Goal: Contribute content: Add original content to the website for others to see

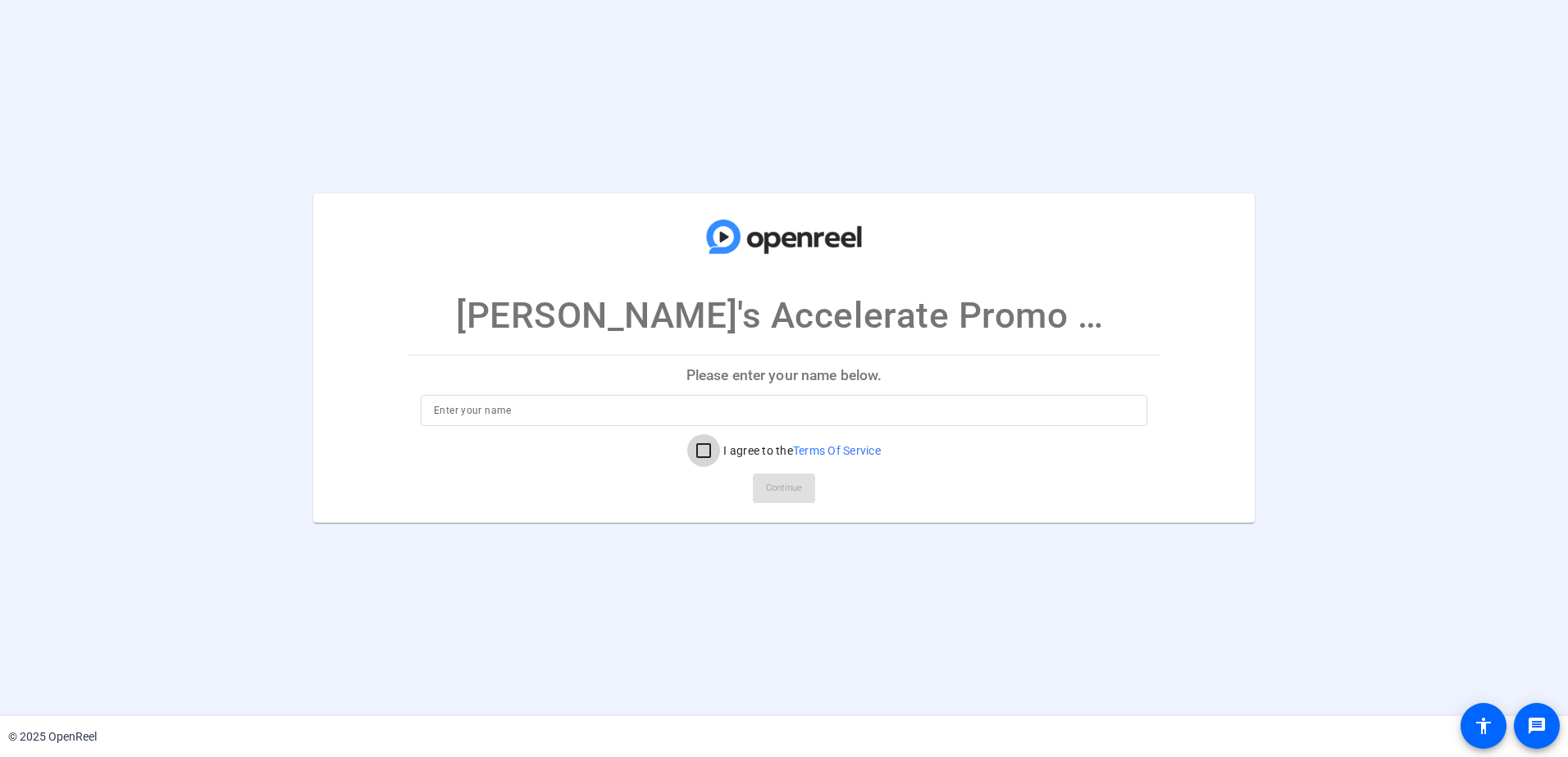
click at [703, 452] on input "I agree to the Terms Of Service" at bounding box center [703, 451] width 32 height 32
checkbox input "true"
click at [708, 423] on div at bounding box center [784, 410] width 701 height 32
type input "[PERSON_NAME]"
click at [994, 441] on div at bounding box center [784, 436] width 727 height 18
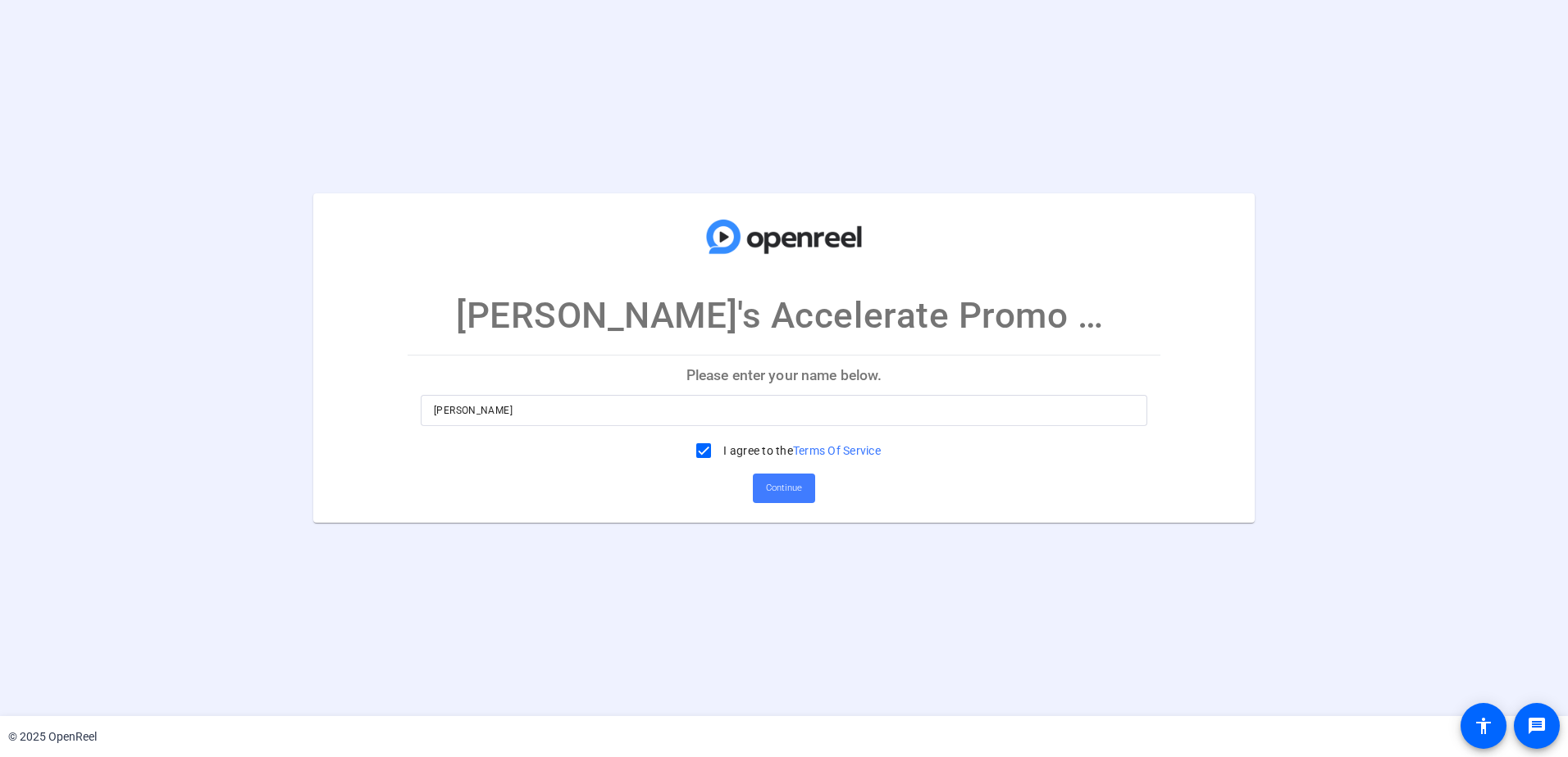
click at [776, 485] on span "Continue" at bounding box center [784, 488] width 36 height 24
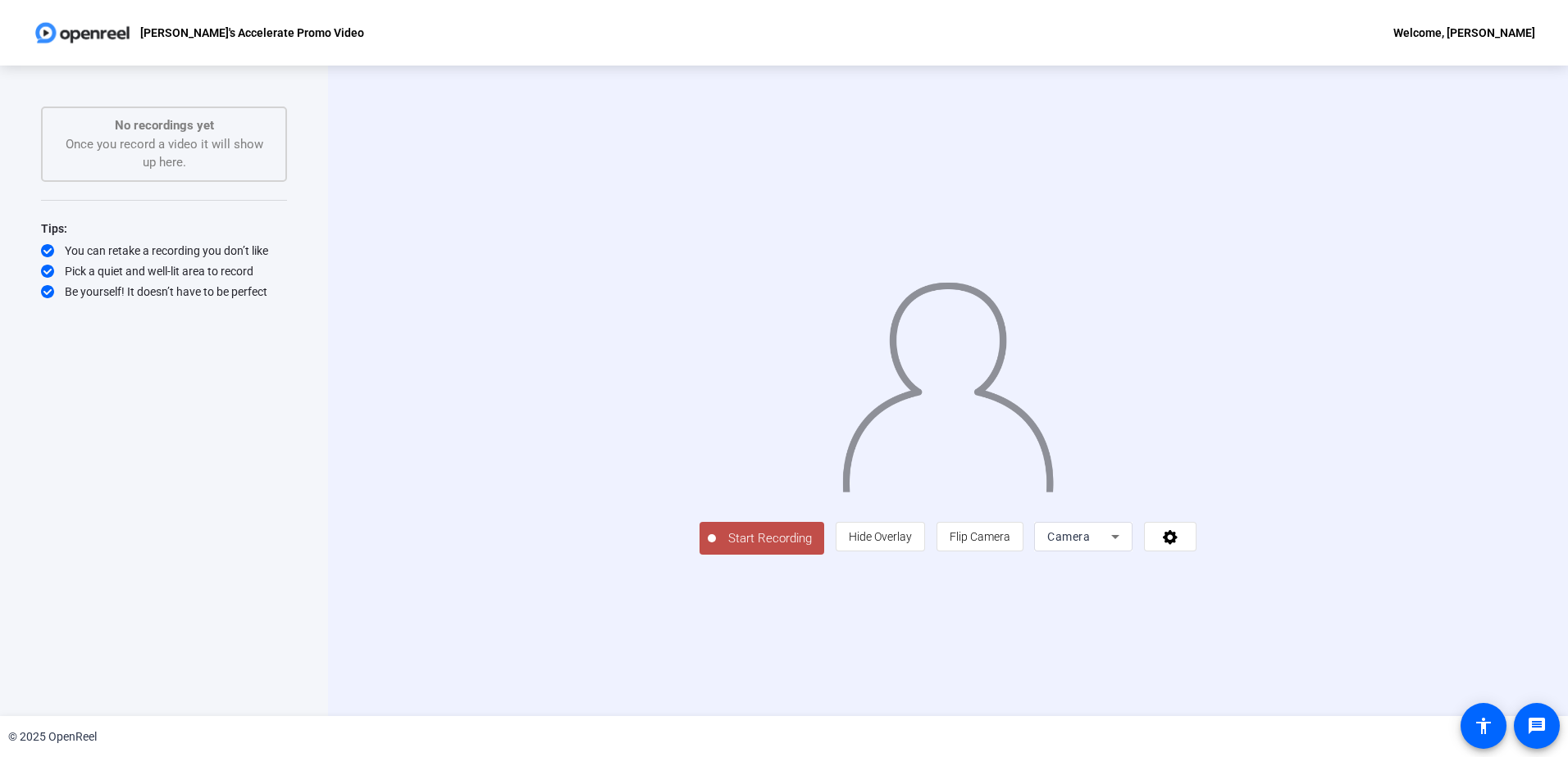
click at [1125, 546] on icon at bounding box center [1116, 537] width 20 height 20
click at [1254, 680] on div at bounding box center [784, 378] width 1568 height 757
click at [1196, 556] on span at bounding box center [1170, 537] width 50 height 40
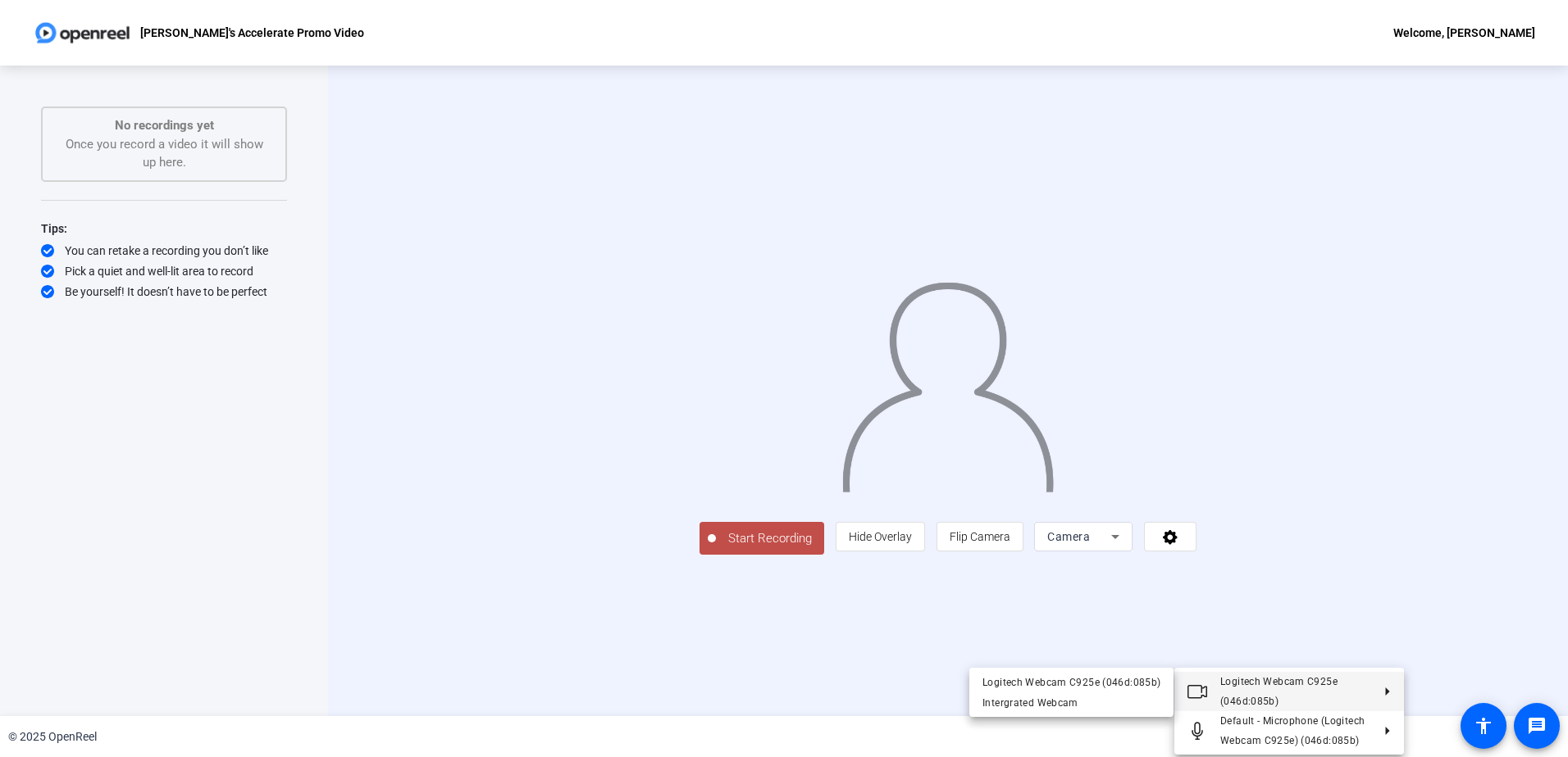
click at [399, 597] on div at bounding box center [784, 378] width 1568 height 757
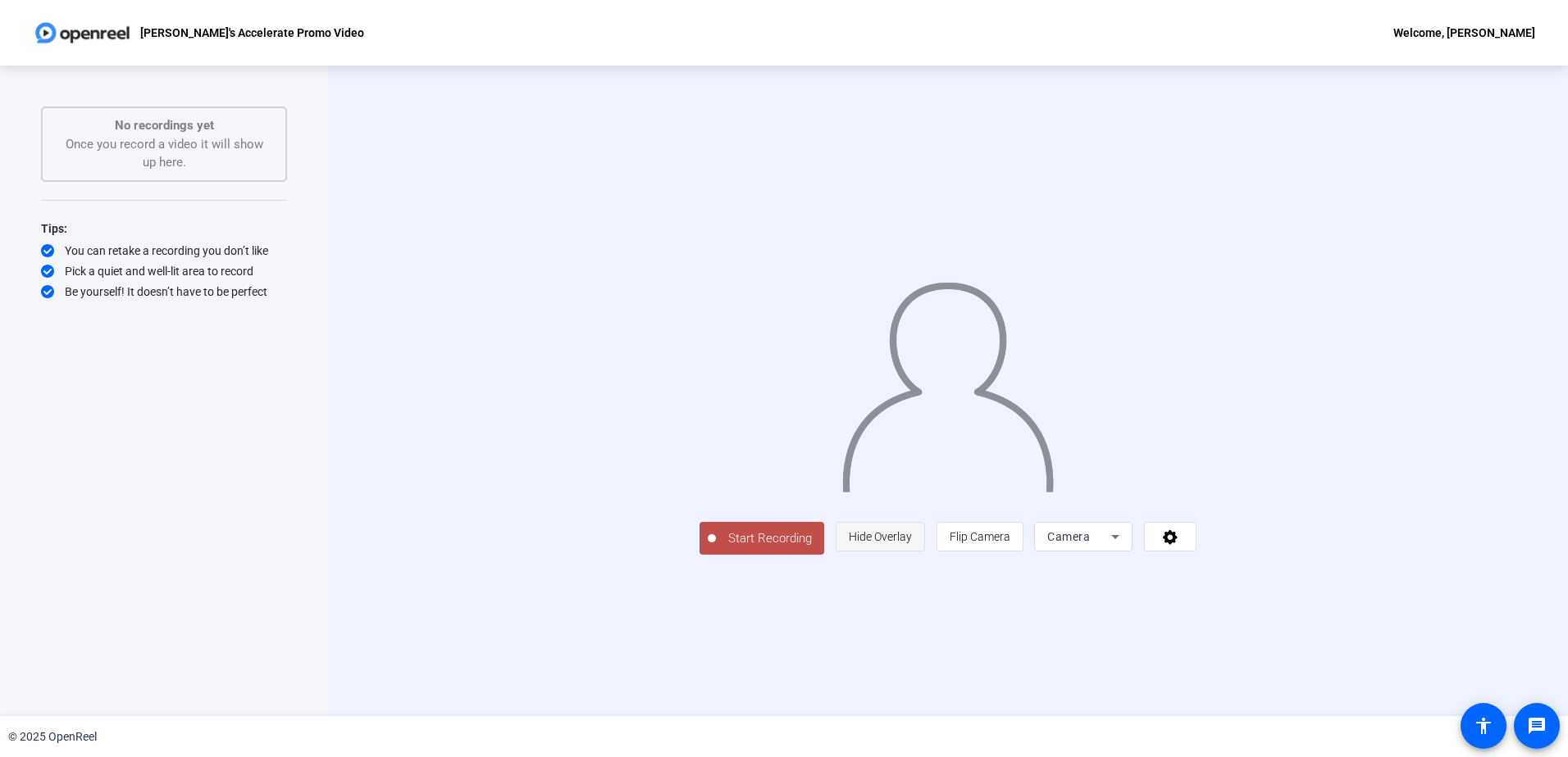
click at [912, 544] on span "Hide Overlay" at bounding box center [881, 536] width 63 height 14
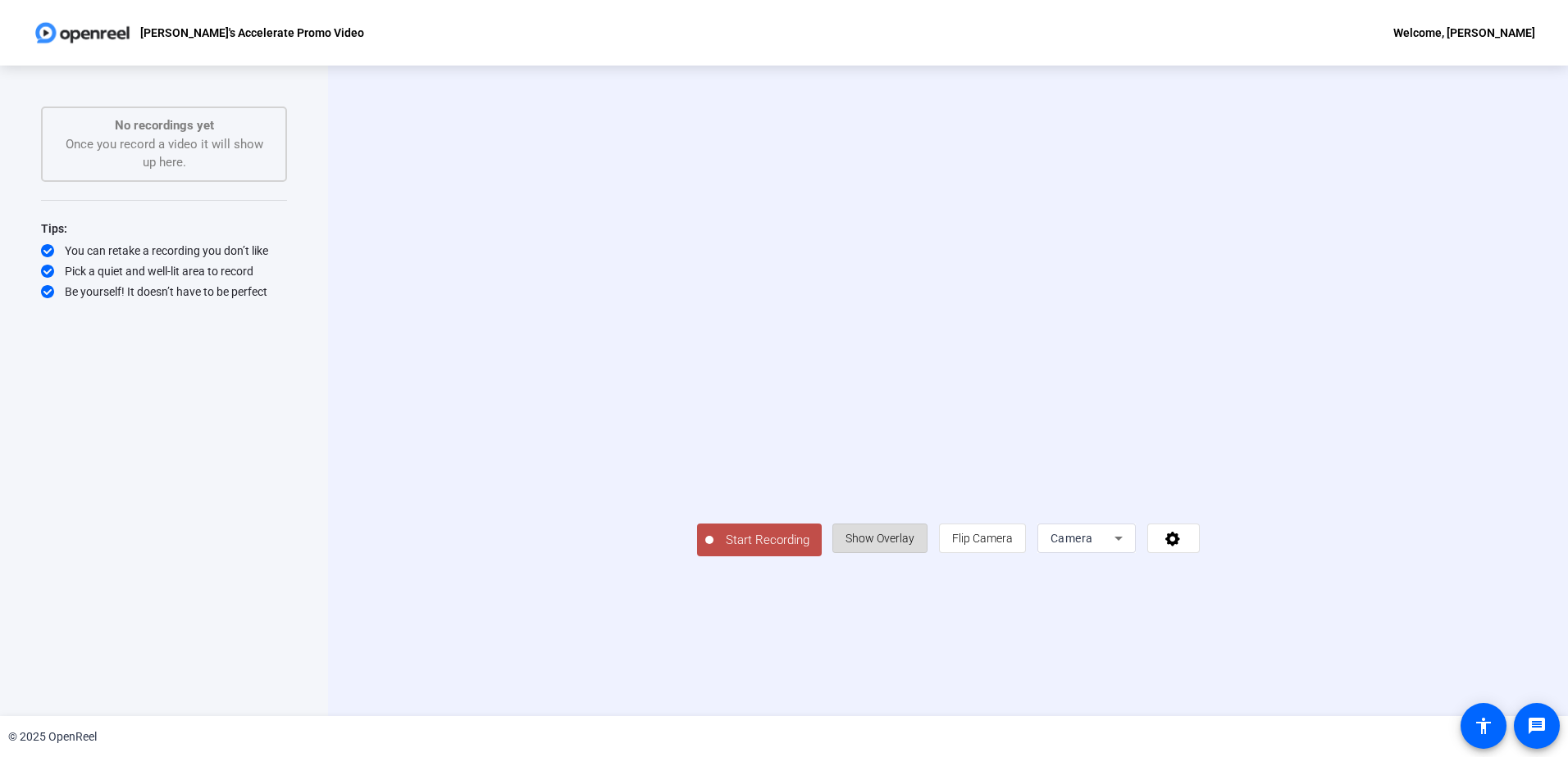
click at [914, 545] on span "Show Overlay" at bounding box center [880, 538] width 68 height 14
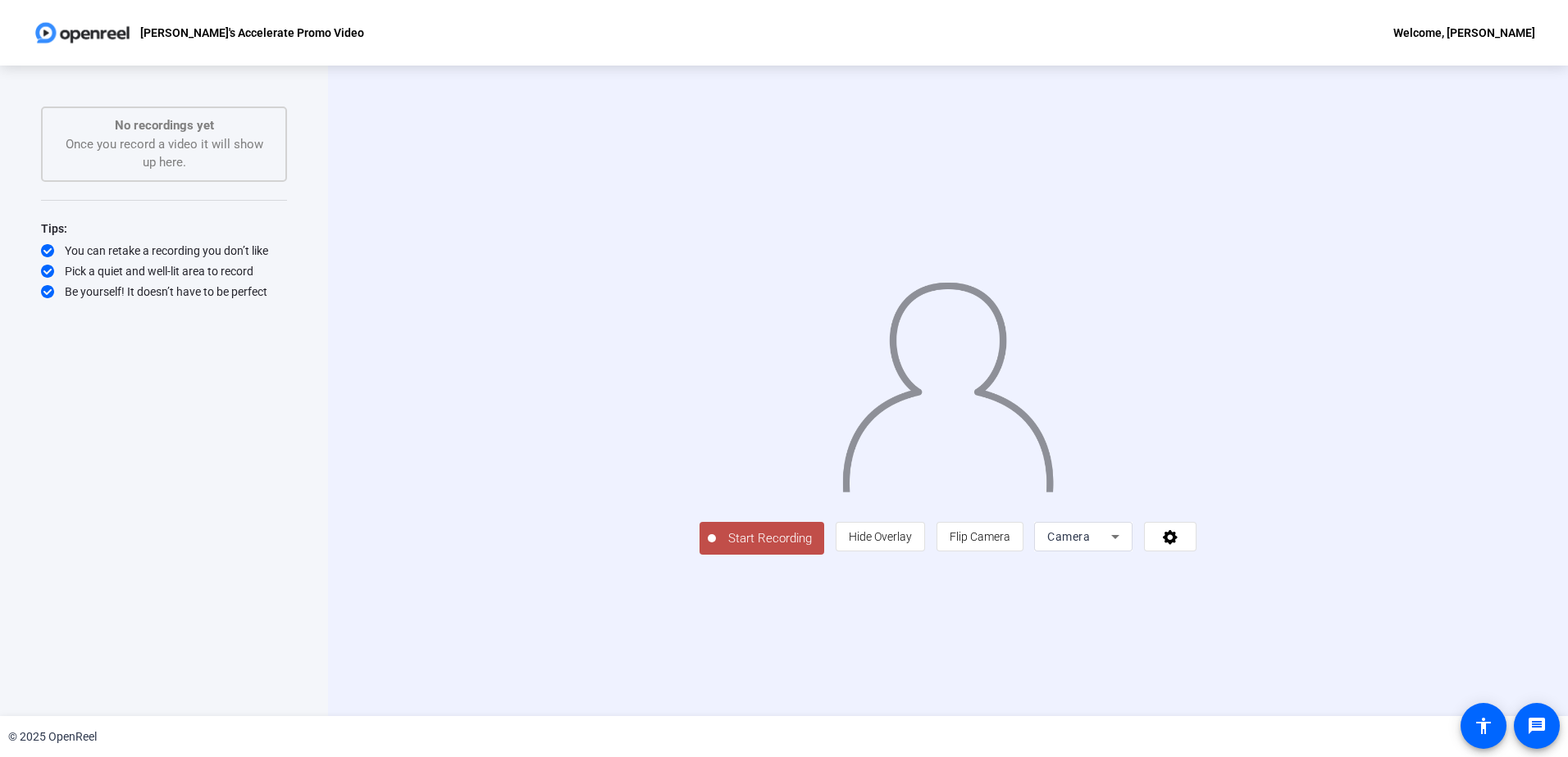
click at [716, 548] on span "Start Recording" at bounding box center [770, 538] width 108 height 19
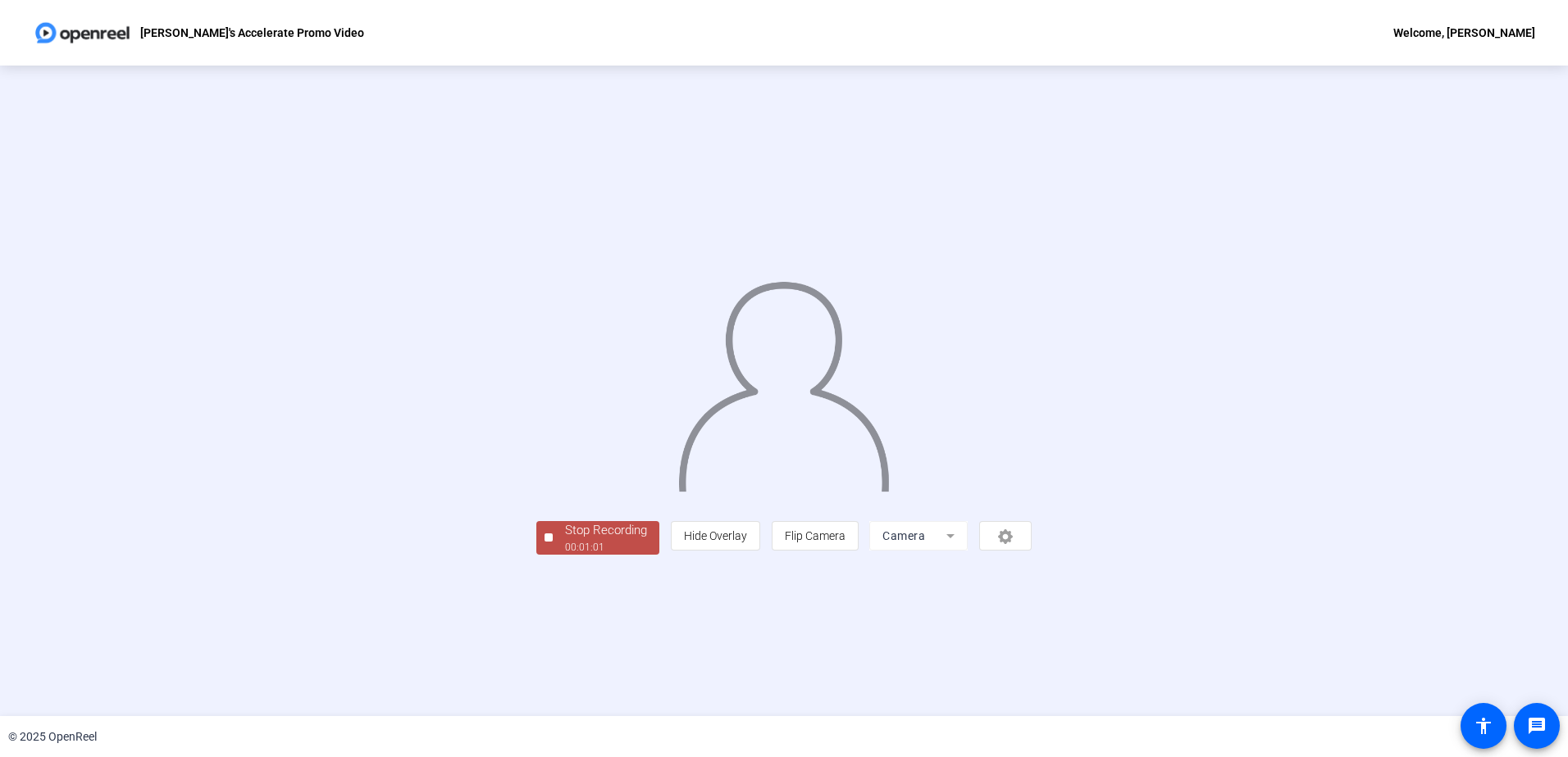
click at [565, 540] on div "Stop Recording" at bounding box center [605, 530] width 82 height 19
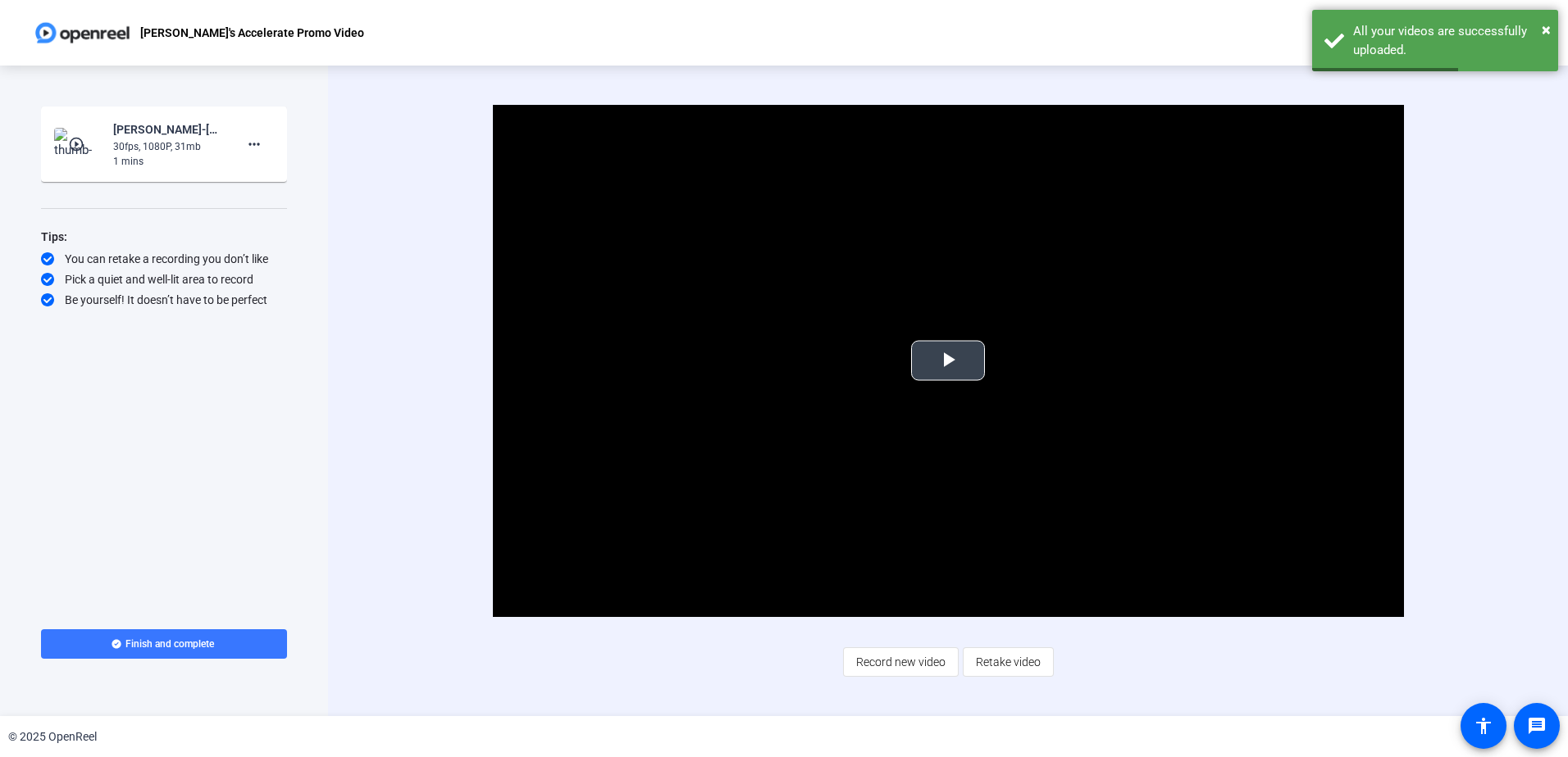
click at [948, 361] on span "Video Player" at bounding box center [948, 361] width 0 height 0
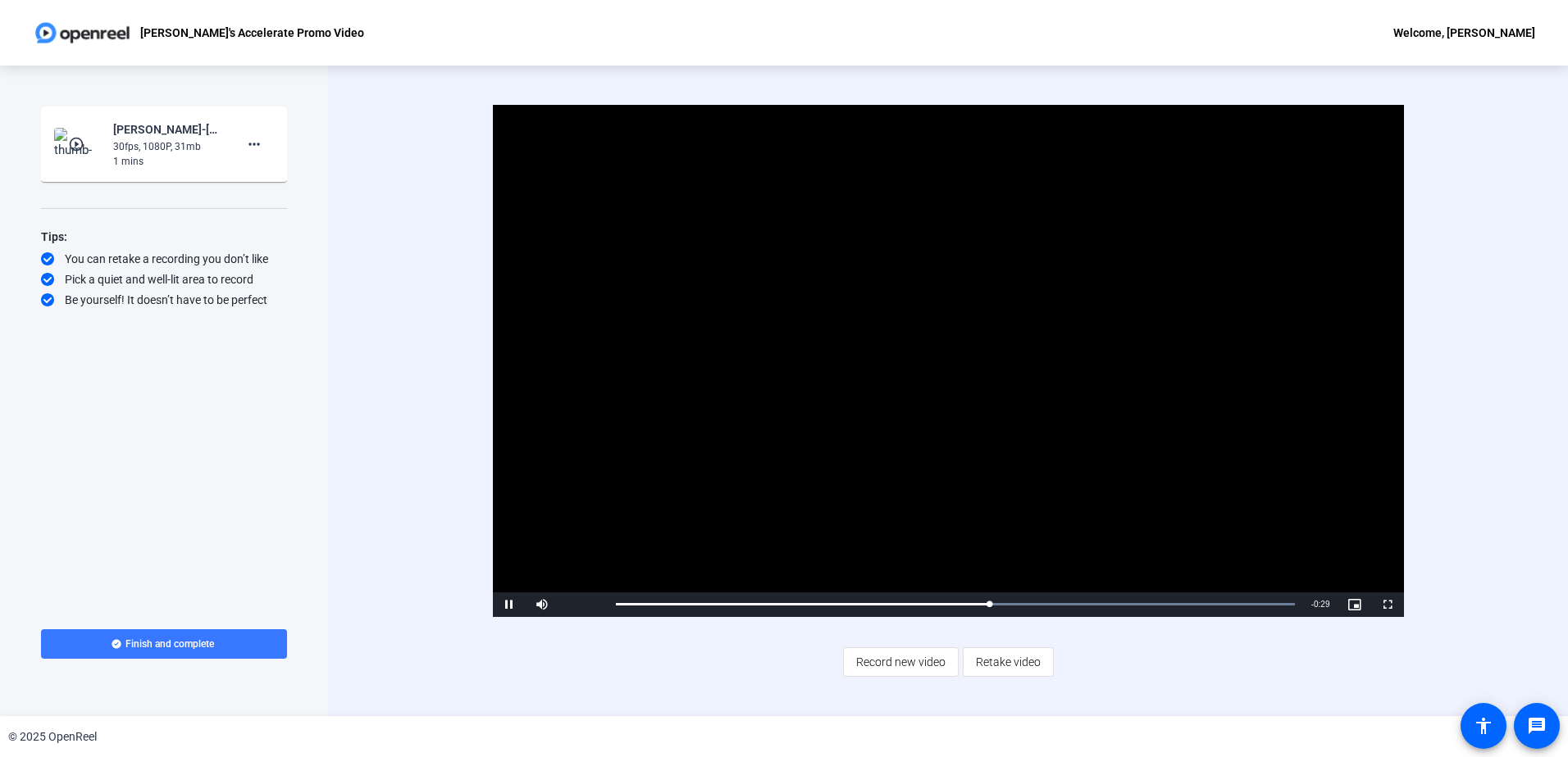
click at [417, 456] on div "Video Player is loading. Play Video Pause Mute 56% Current Time 0:33 / Duration…" at bounding box center [947, 391] width 1240 height 651
click at [908, 670] on span "Record new video" at bounding box center [901, 662] width 89 height 32
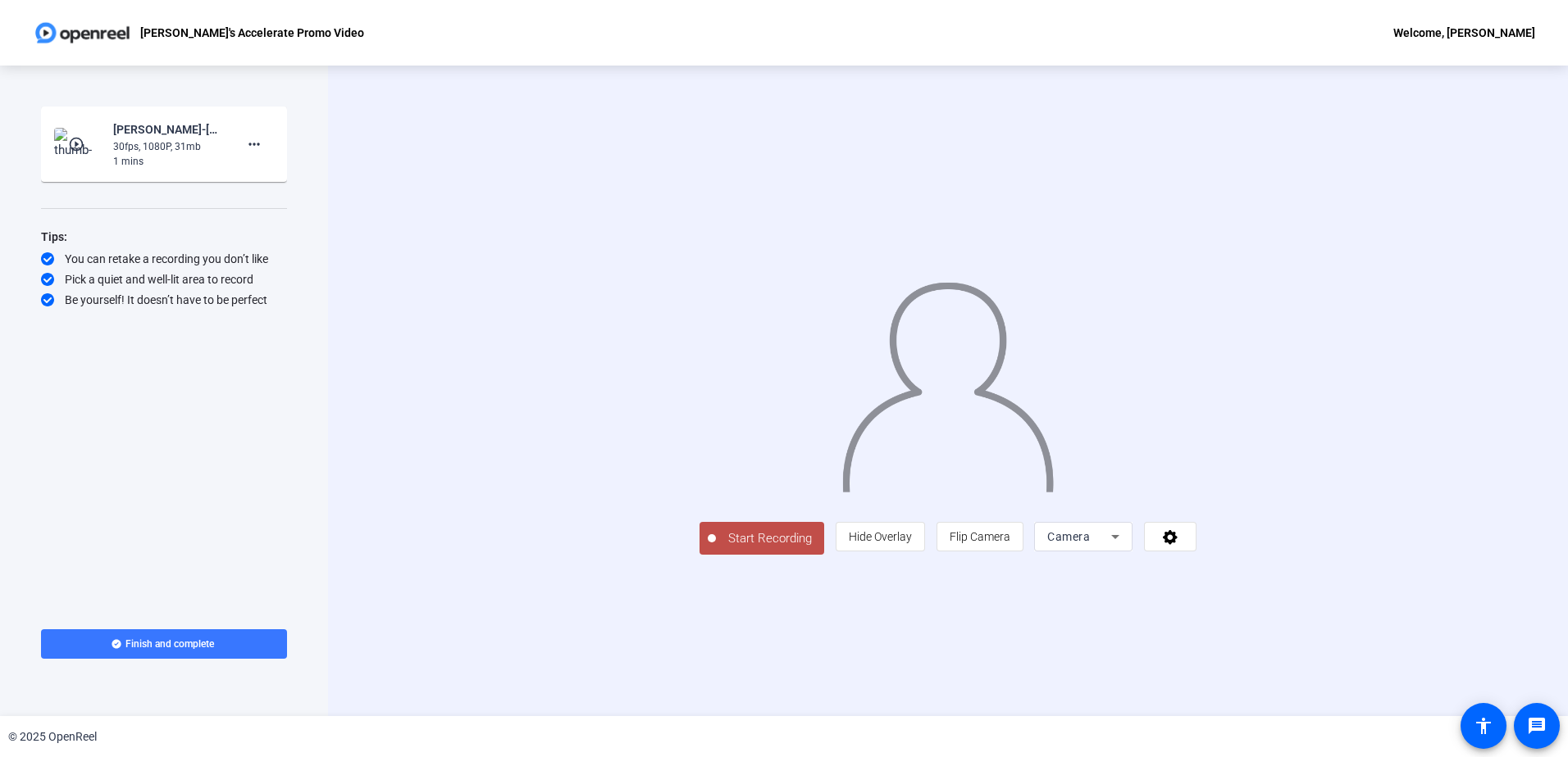
click at [716, 548] on span "Start Recording" at bounding box center [770, 538] width 108 height 19
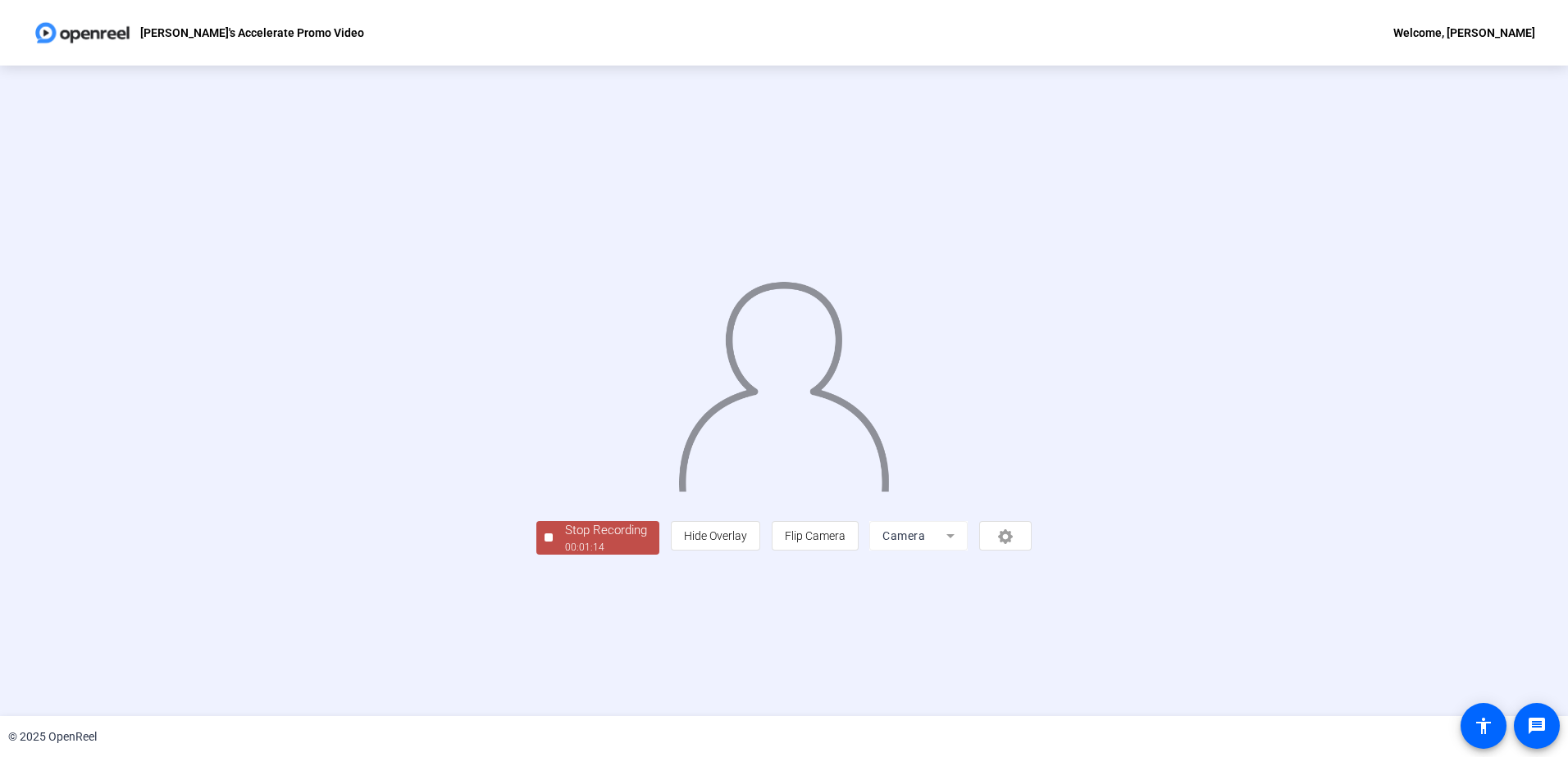
click at [565, 555] on div "00:01:14" at bounding box center [605, 547] width 82 height 14
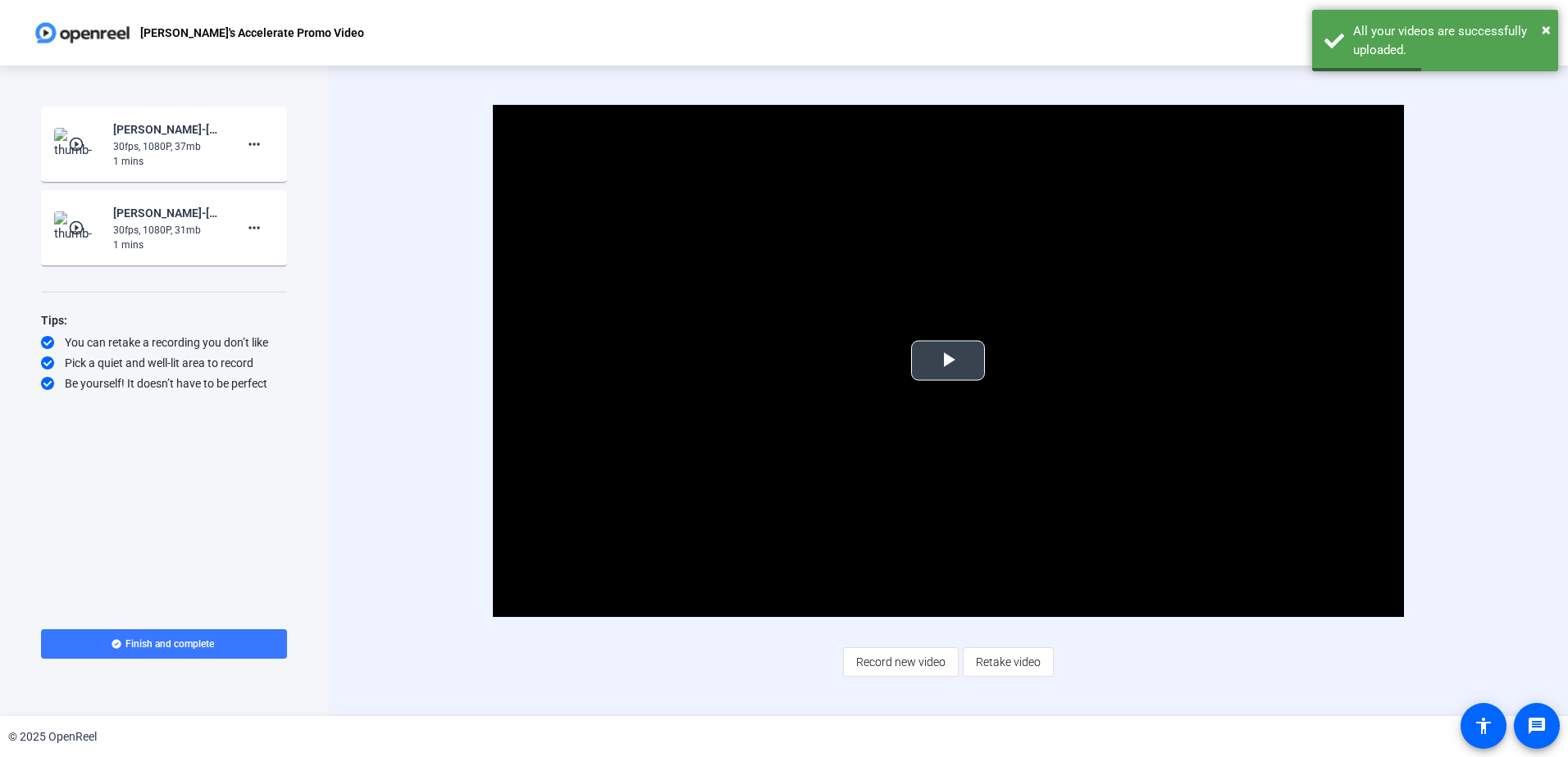
click at [948, 361] on span "Video Player" at bounding box center [948, 361] width 0 height 0
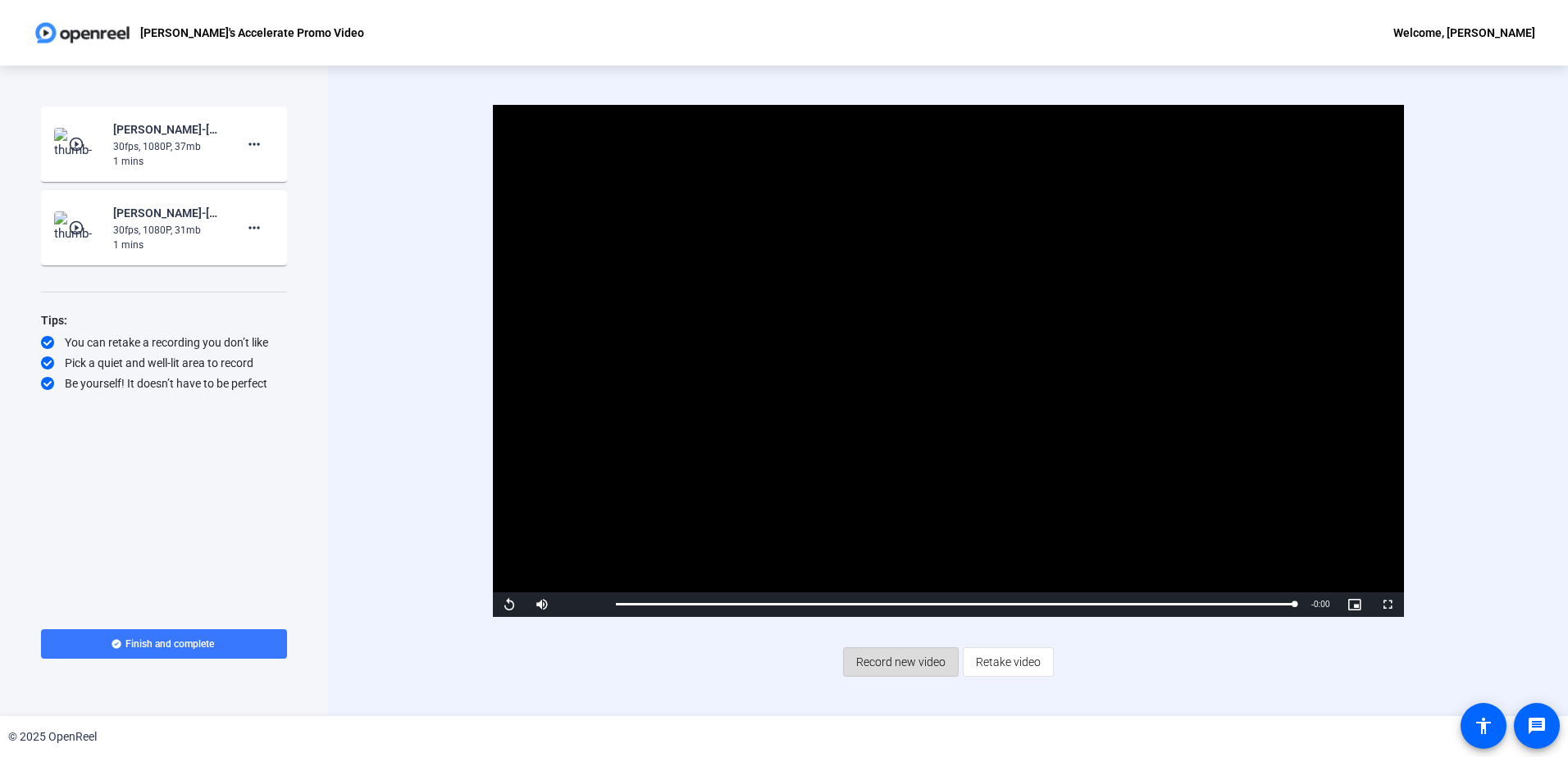
click at [923, 667] on span "Record new video" at bounding box center [901, 662] width 89 height 32
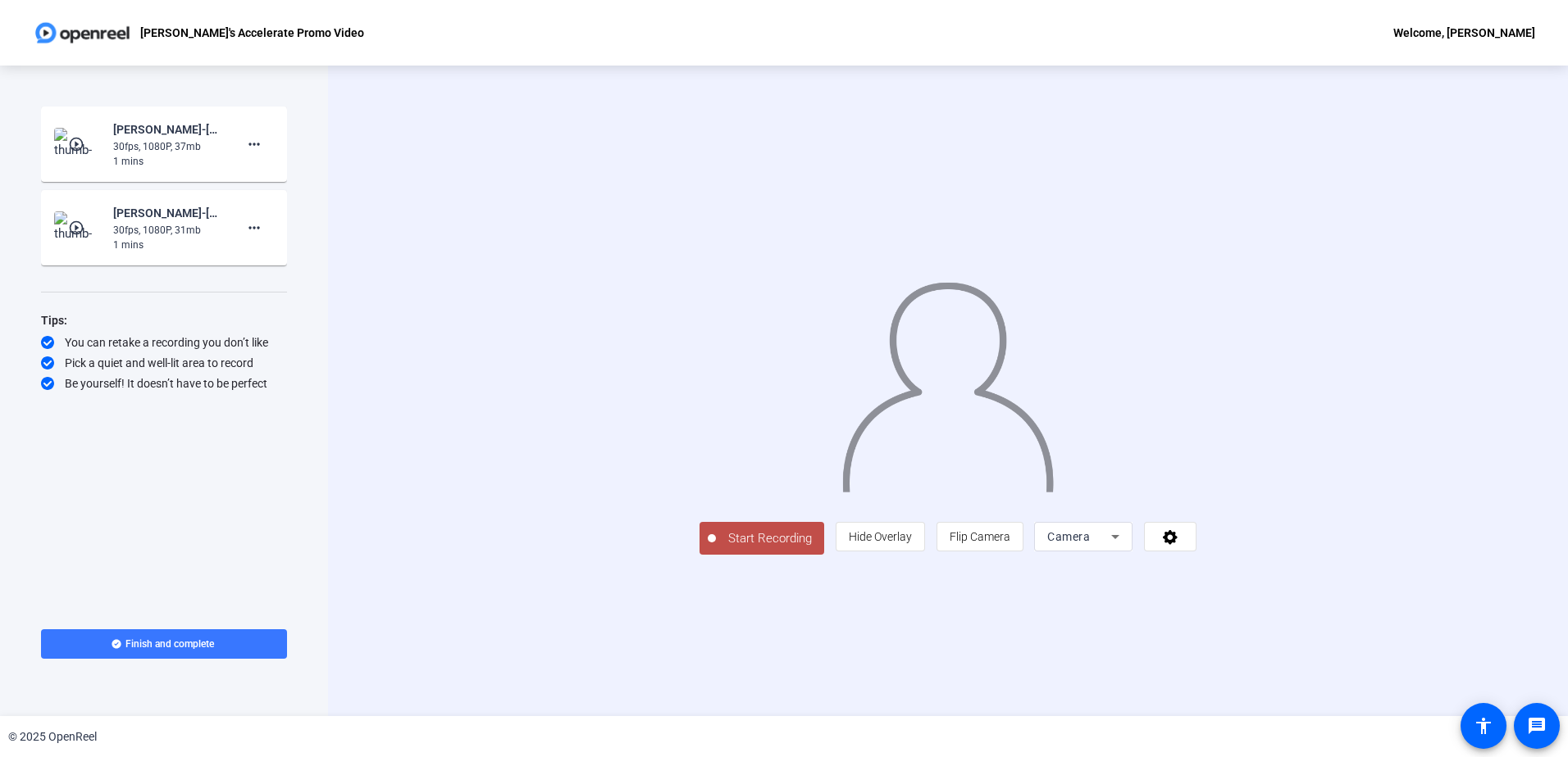
drag, startPoint x: 594, startPoint y: 662, endPoint x: 612, endPoint y: 660, distance: 18.1
click at [716, 548] on span "Start Recording" at bounding box center [770, 538] width 108 height 19
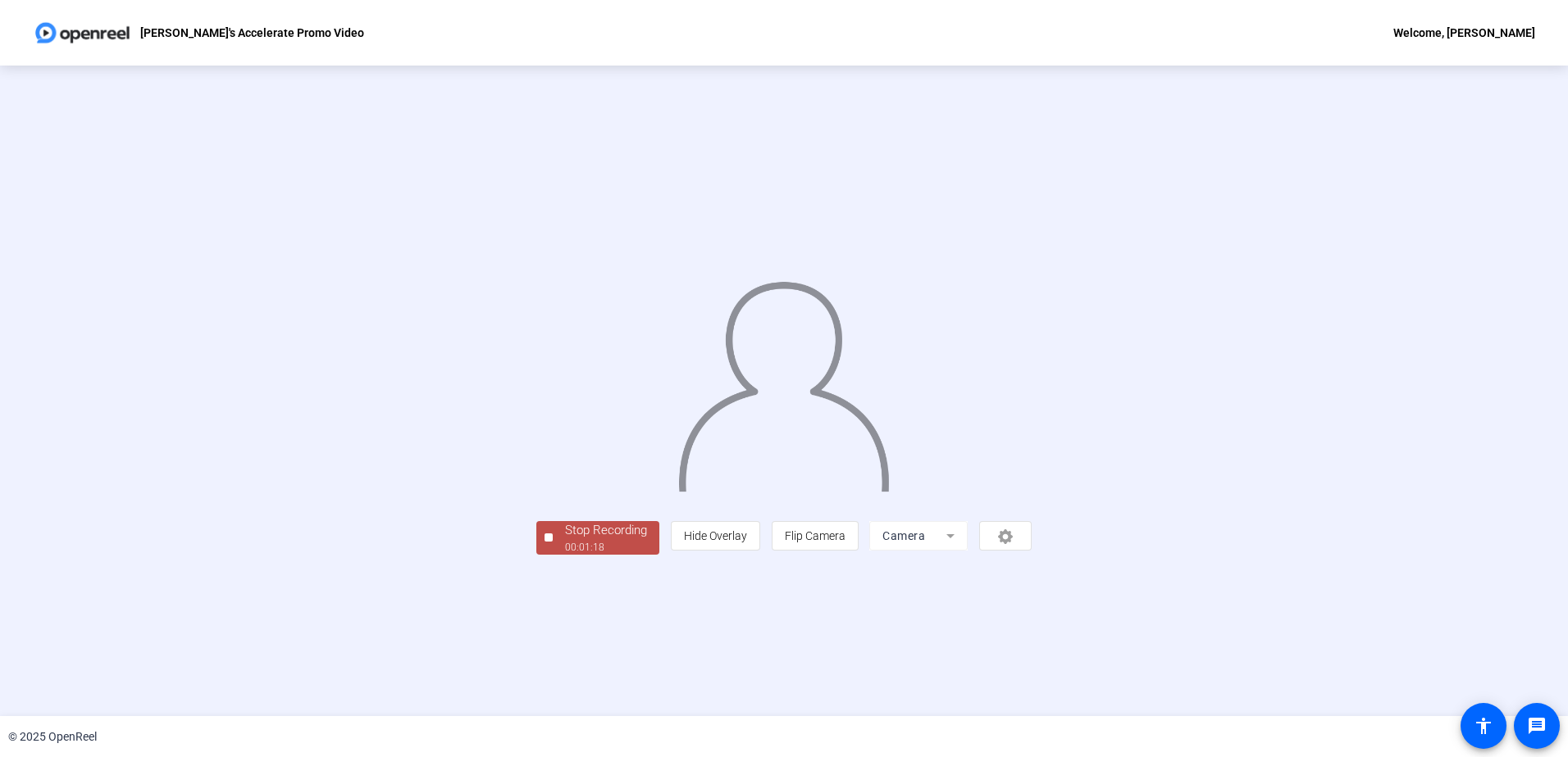
click at [565, 555] on div "00:01:18" at bounding box center [605, 547] width 82 height 14
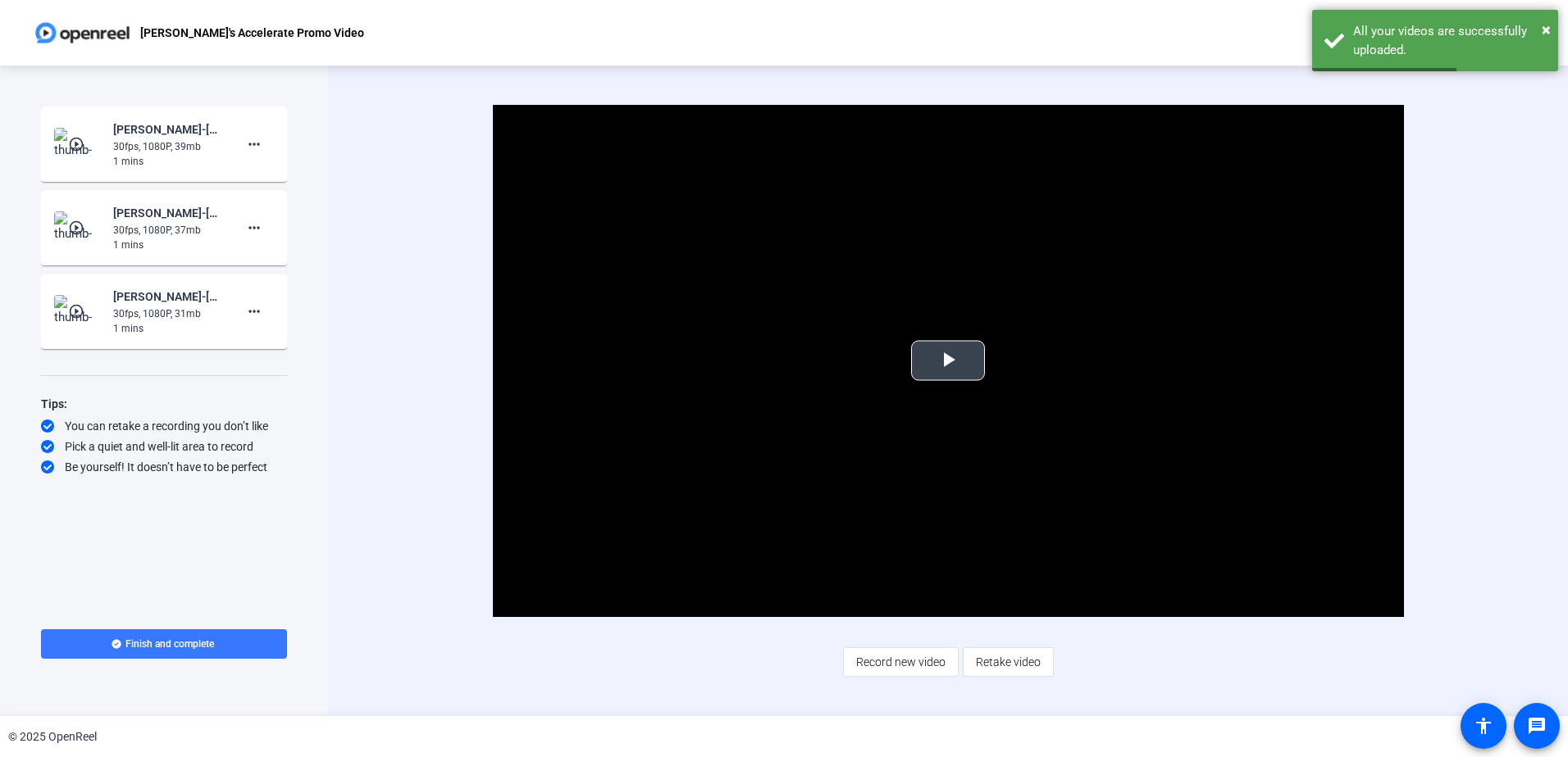
click at [948, 361] on span "Video Player" at bounding box center [948, 361] width 0 height 0
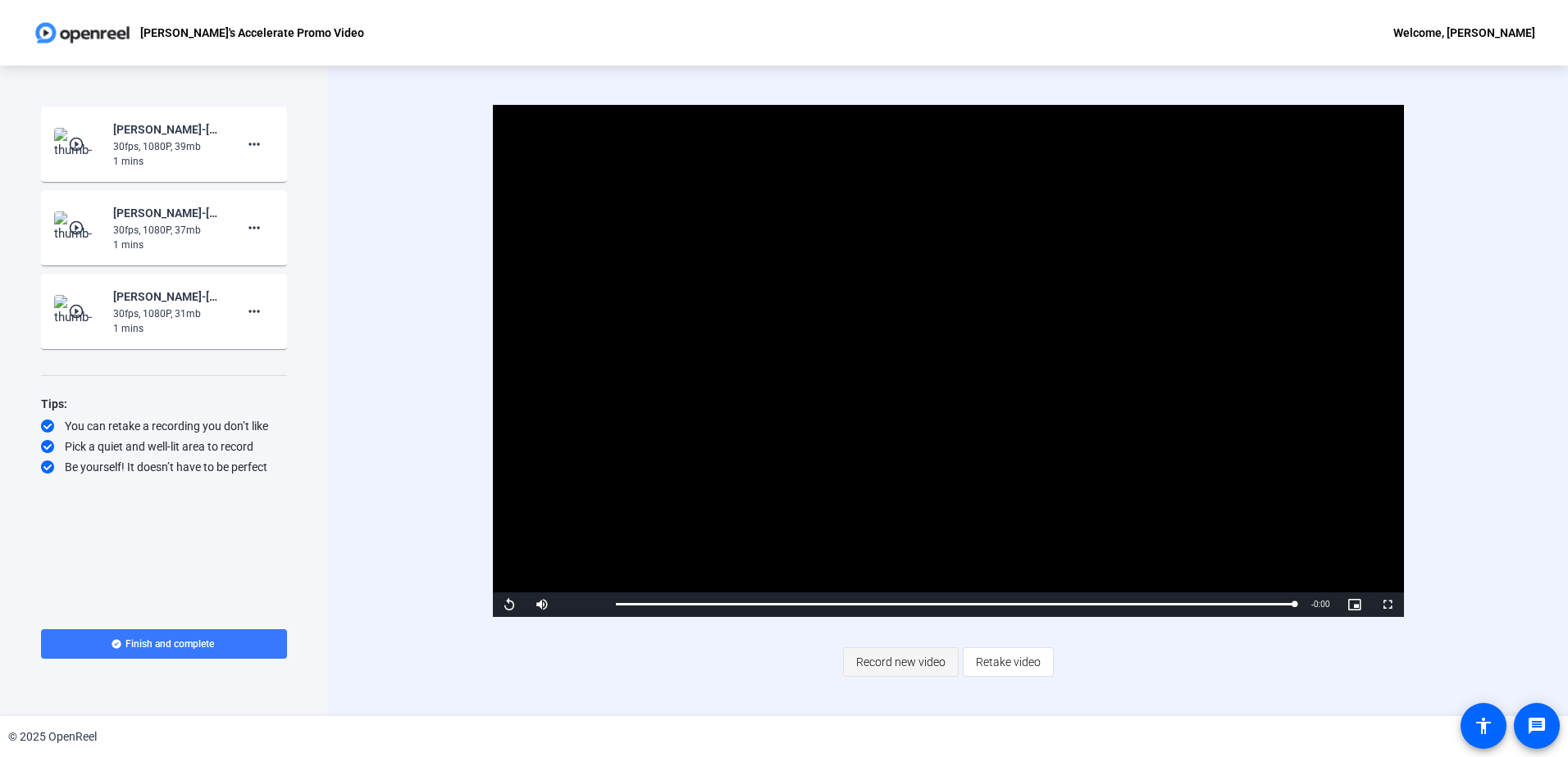
click at [894, 659] on span "Record new video" at bounding box center [901, 662] width 89 height 32
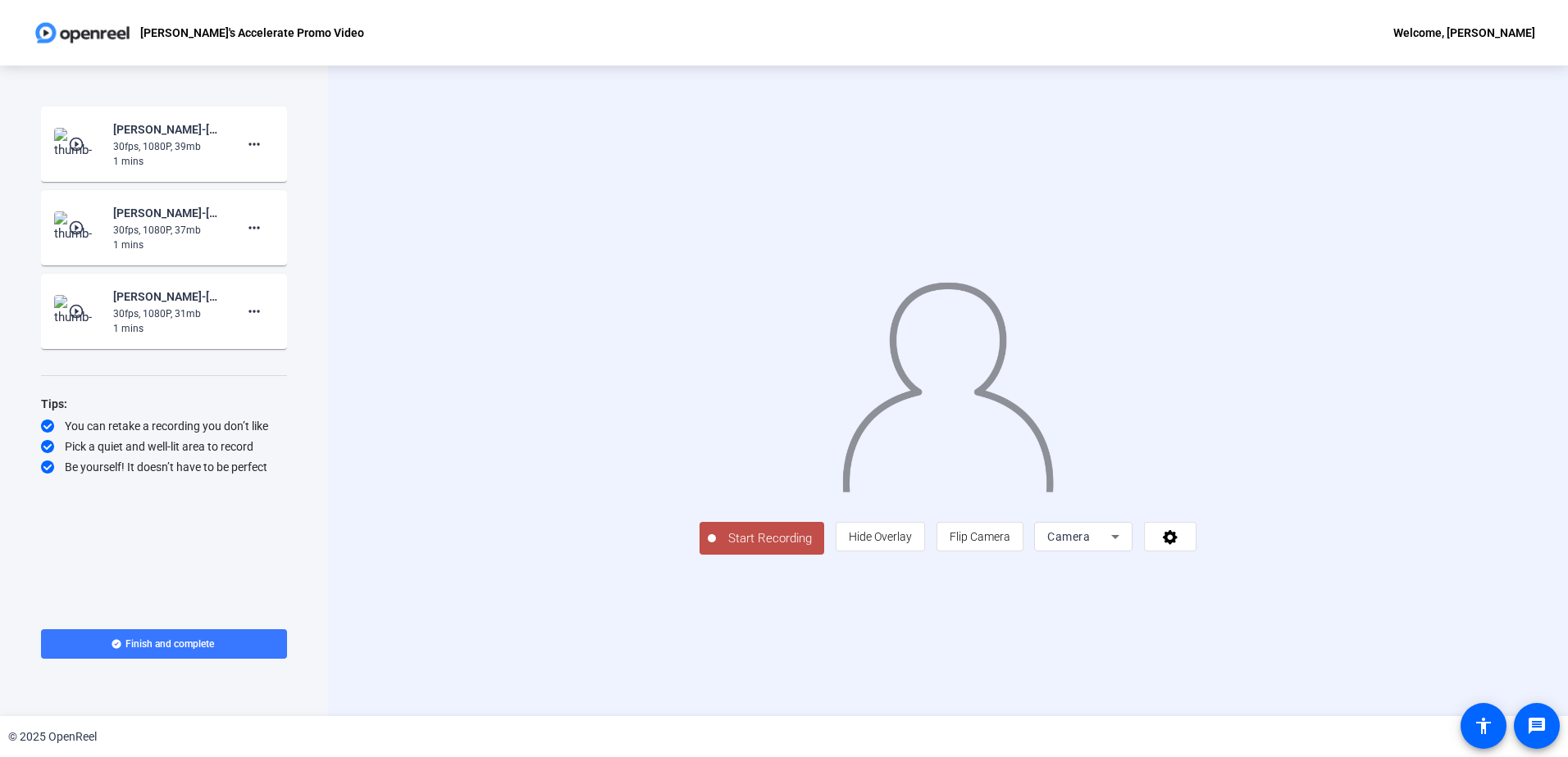
click at [716, 548] on span "Start Recording" at bounding box center [770, 538] width 108 height 19
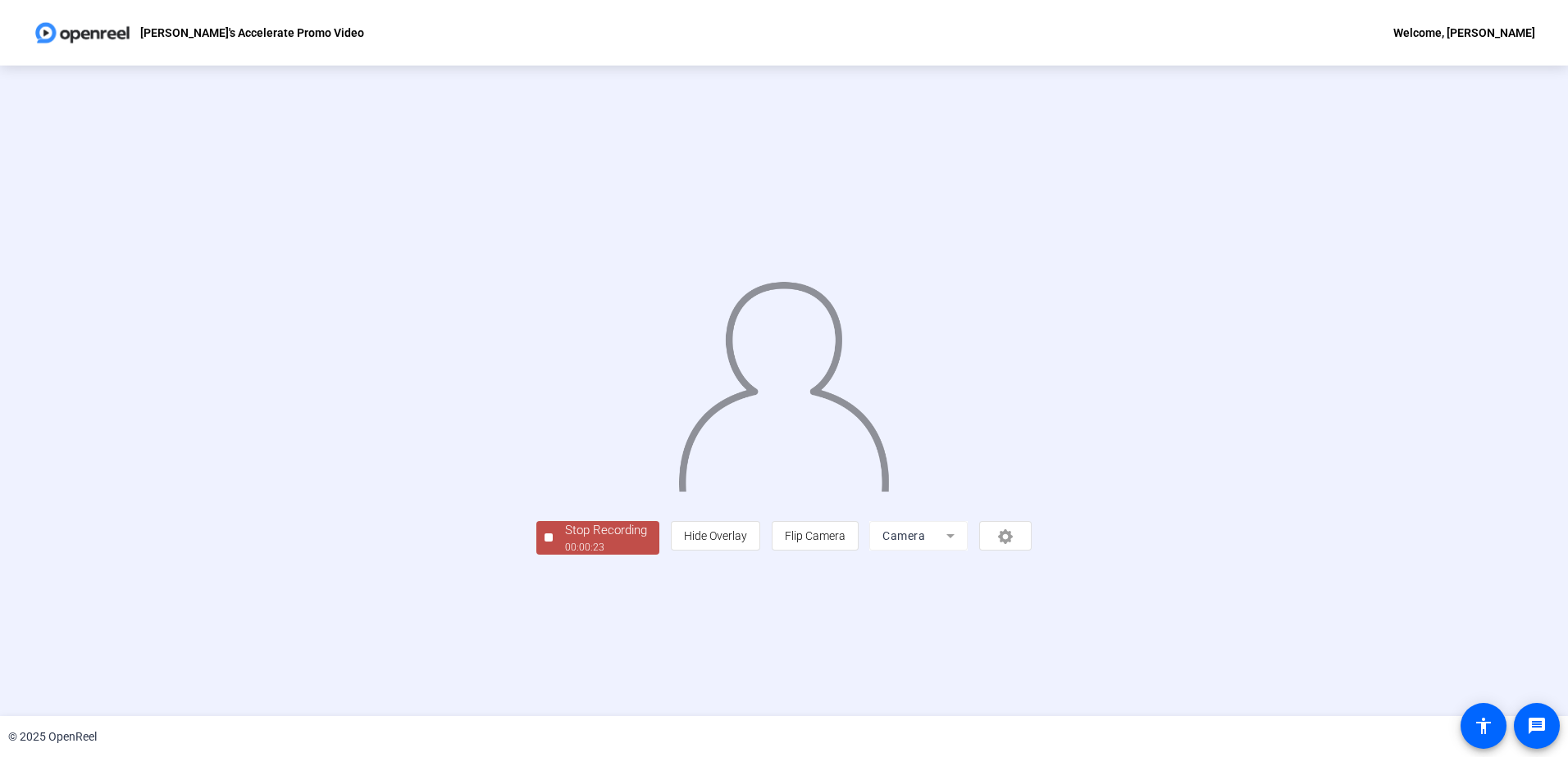
click at [565, 540] on div "Stop Recording" at bounding box center [605, 530] width 82 height 19
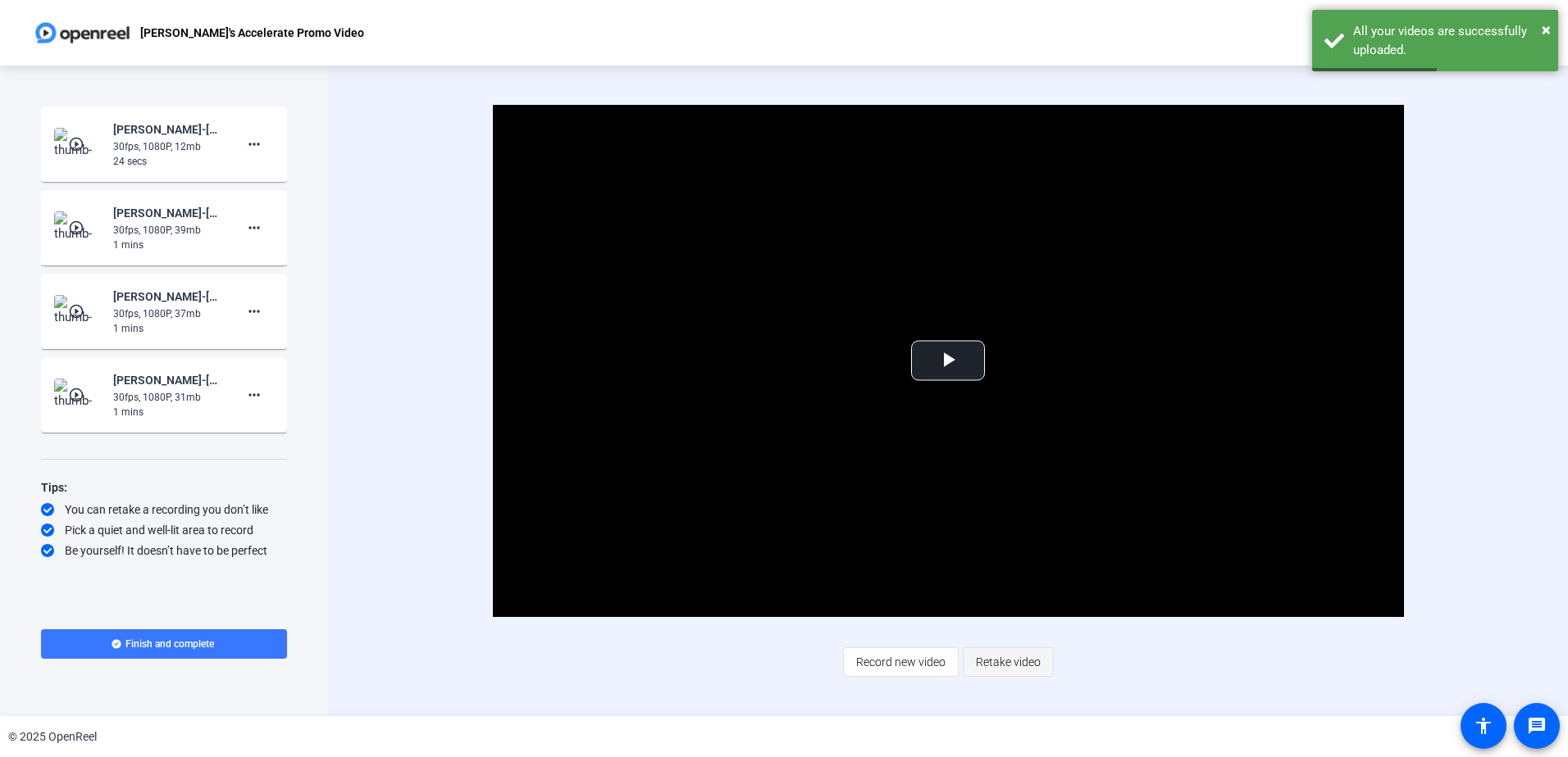
click at [1006, 661] on span "Retake video" at bounding box center [1009, 662] width 65 height 32
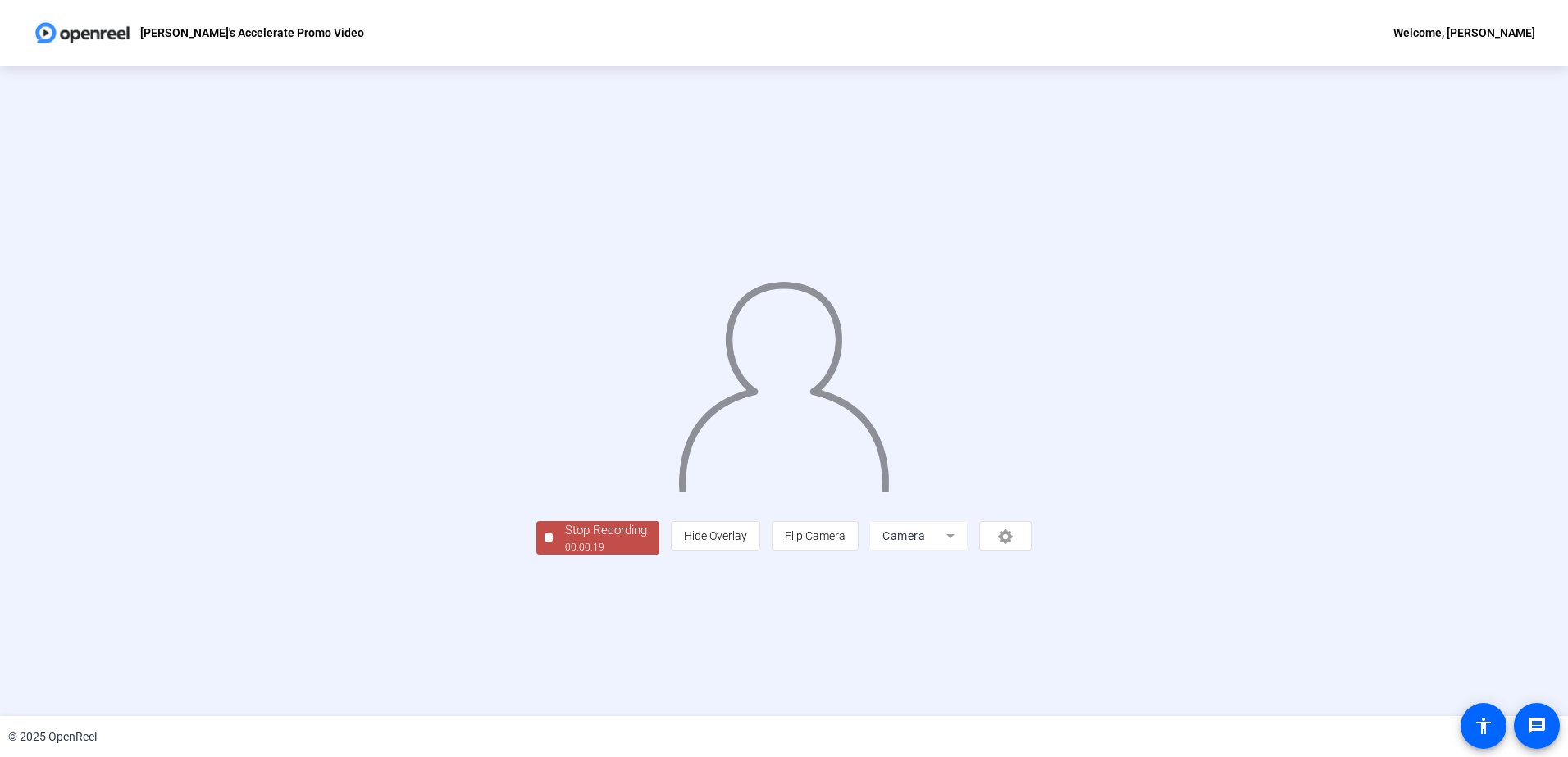
click at [553, 555] on span "Stop Recording 00:00:19" at bounding box center [606, 537] width 106 height 33
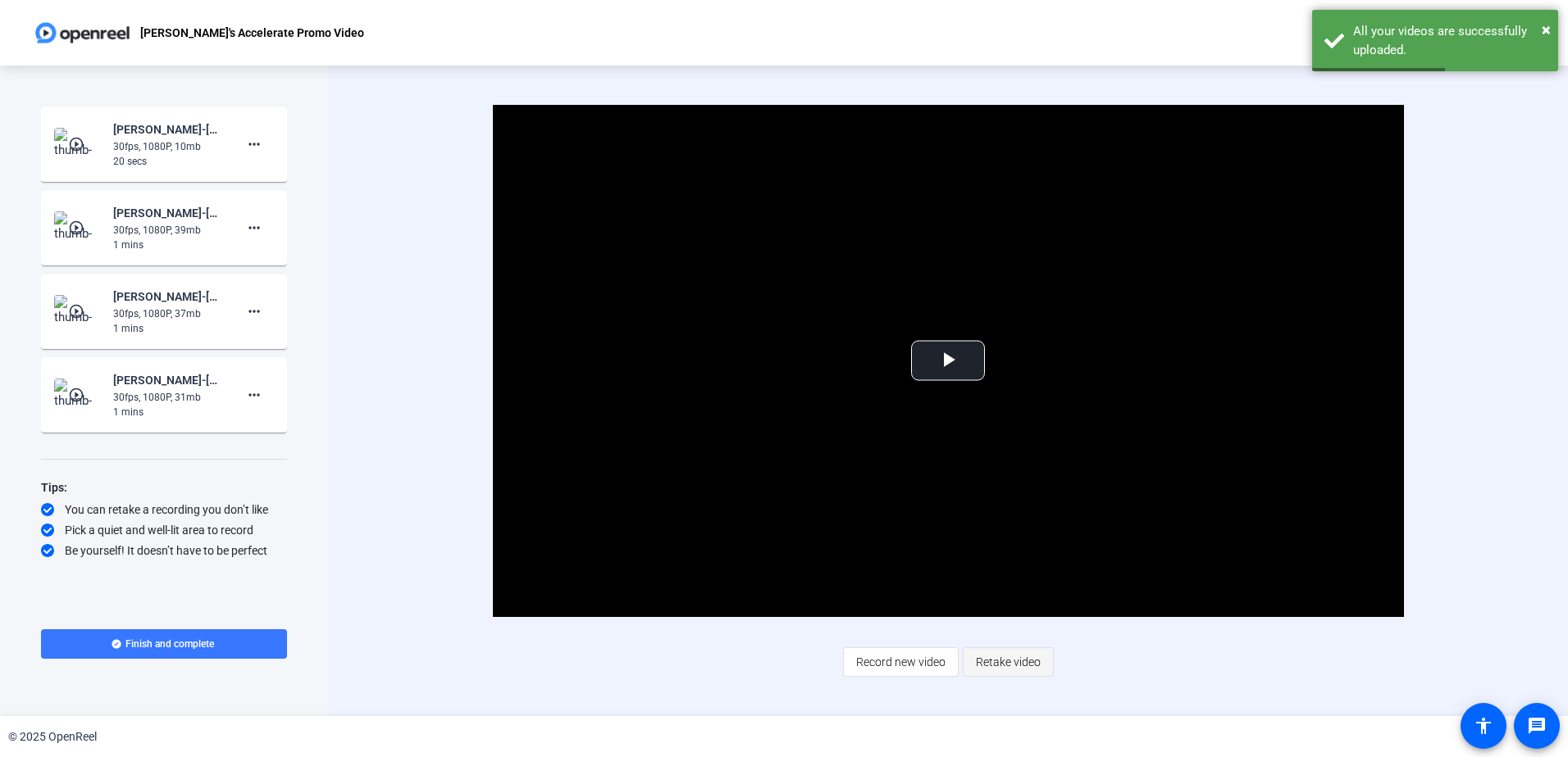
click at [1018, 656] on span "Retake video" at bounding box center [1009, 662] width 65 height 32
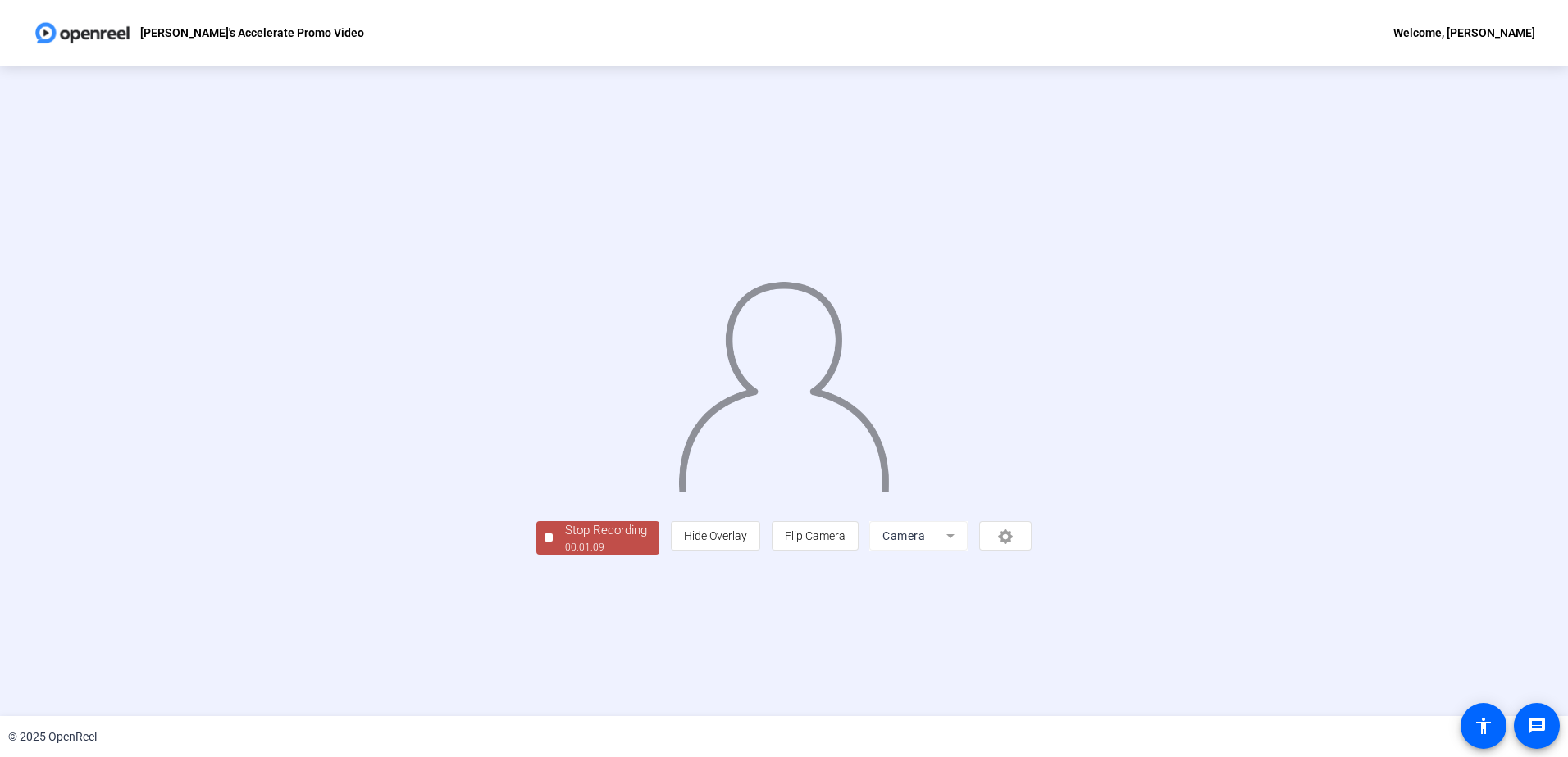
click at [565, 540] on div "Stop Recording" at bounding box center [605, 530] width 82 height 19
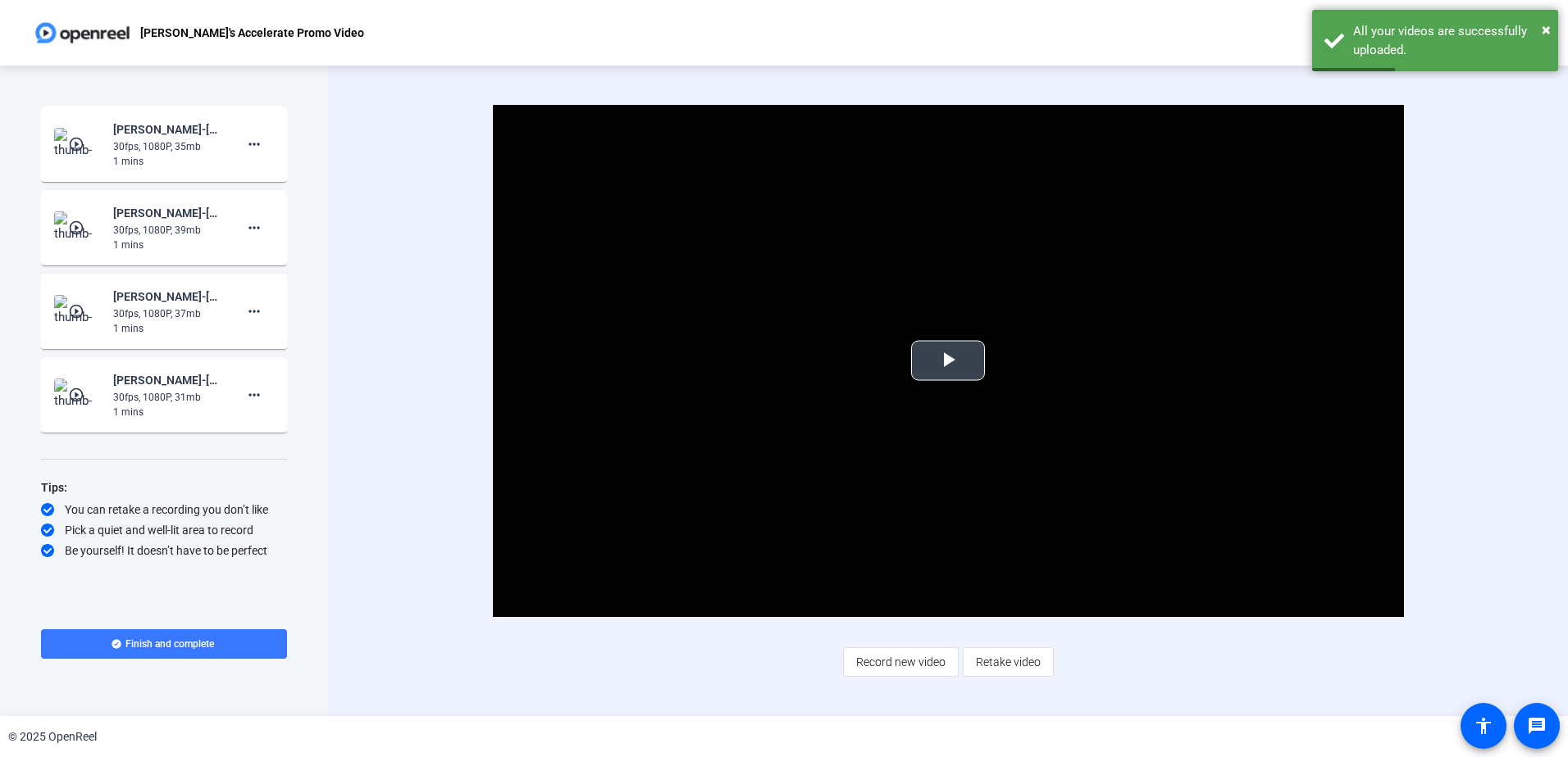
click at [948, 361] on span "Video Player" at bounding box center [948, 361] width 0 height 0
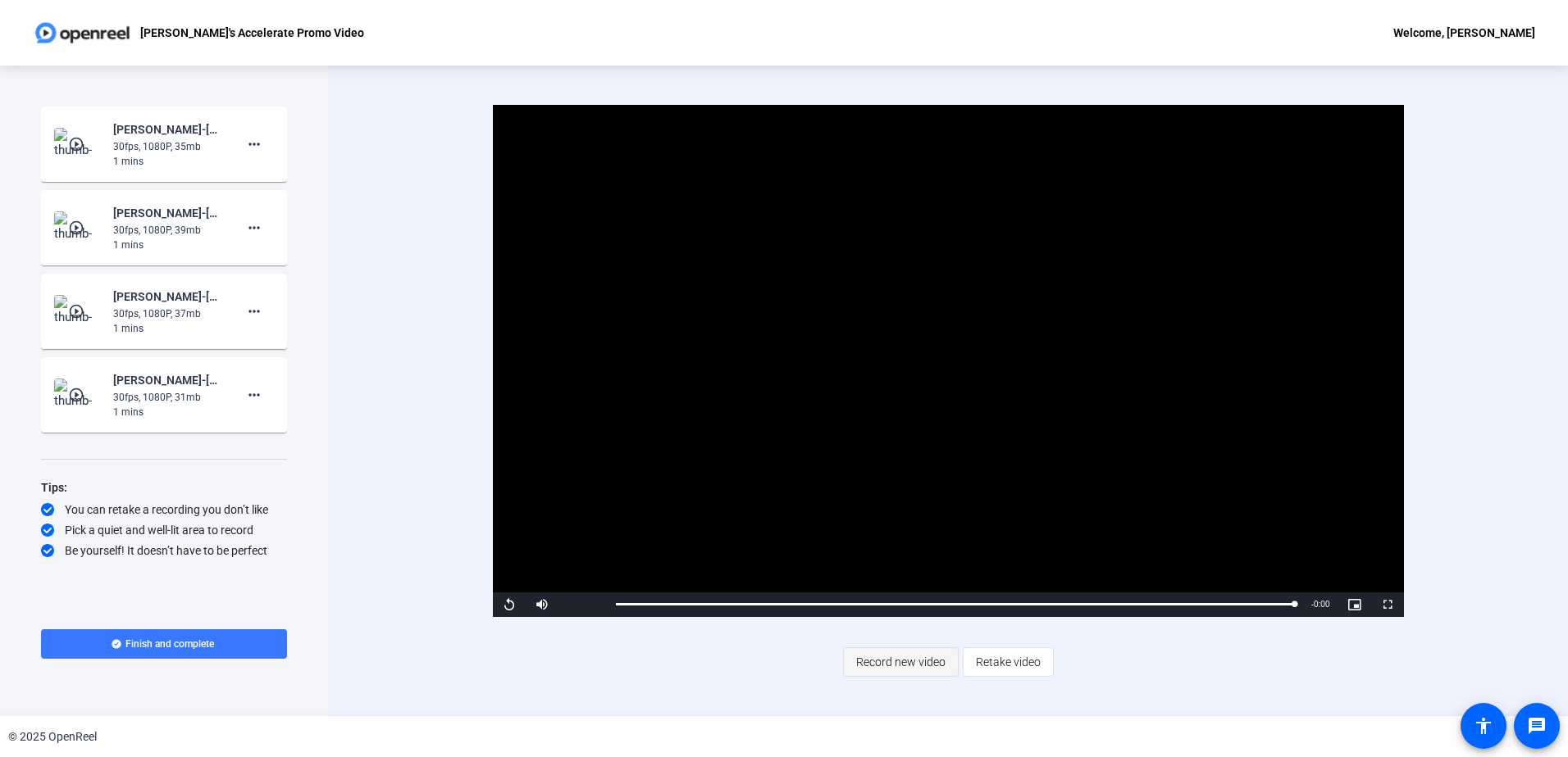
click at [928, 669] on span "Record new video" at bounding box center [901, 662] width 89 height 32
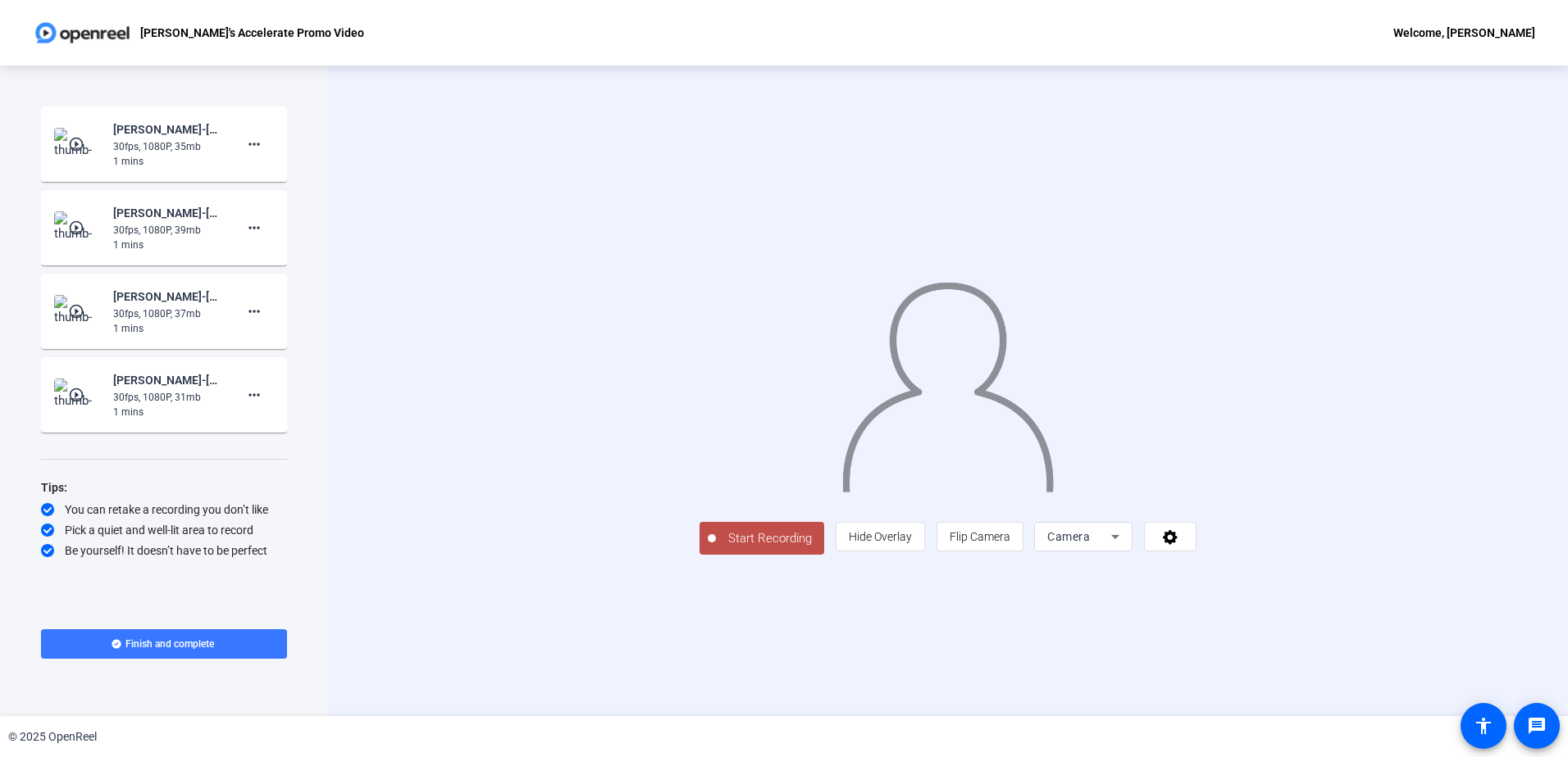
click at [716, 548] on span "Start Recording" at bounding box center [770, 538] width 108 height 19
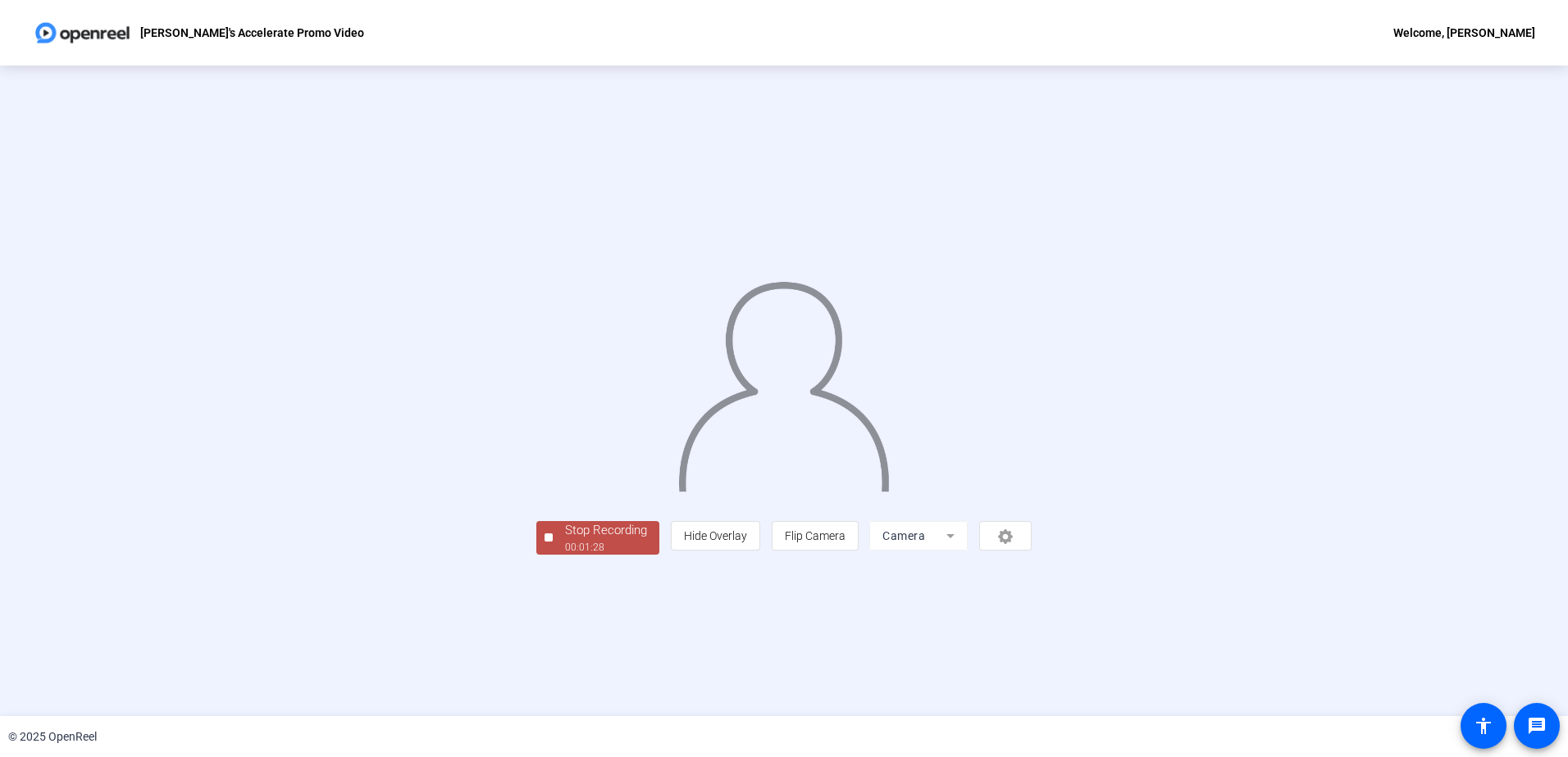
click at [565, 540] on div "Stop Recording" at bounding box center [605, 530] width 82 height 19
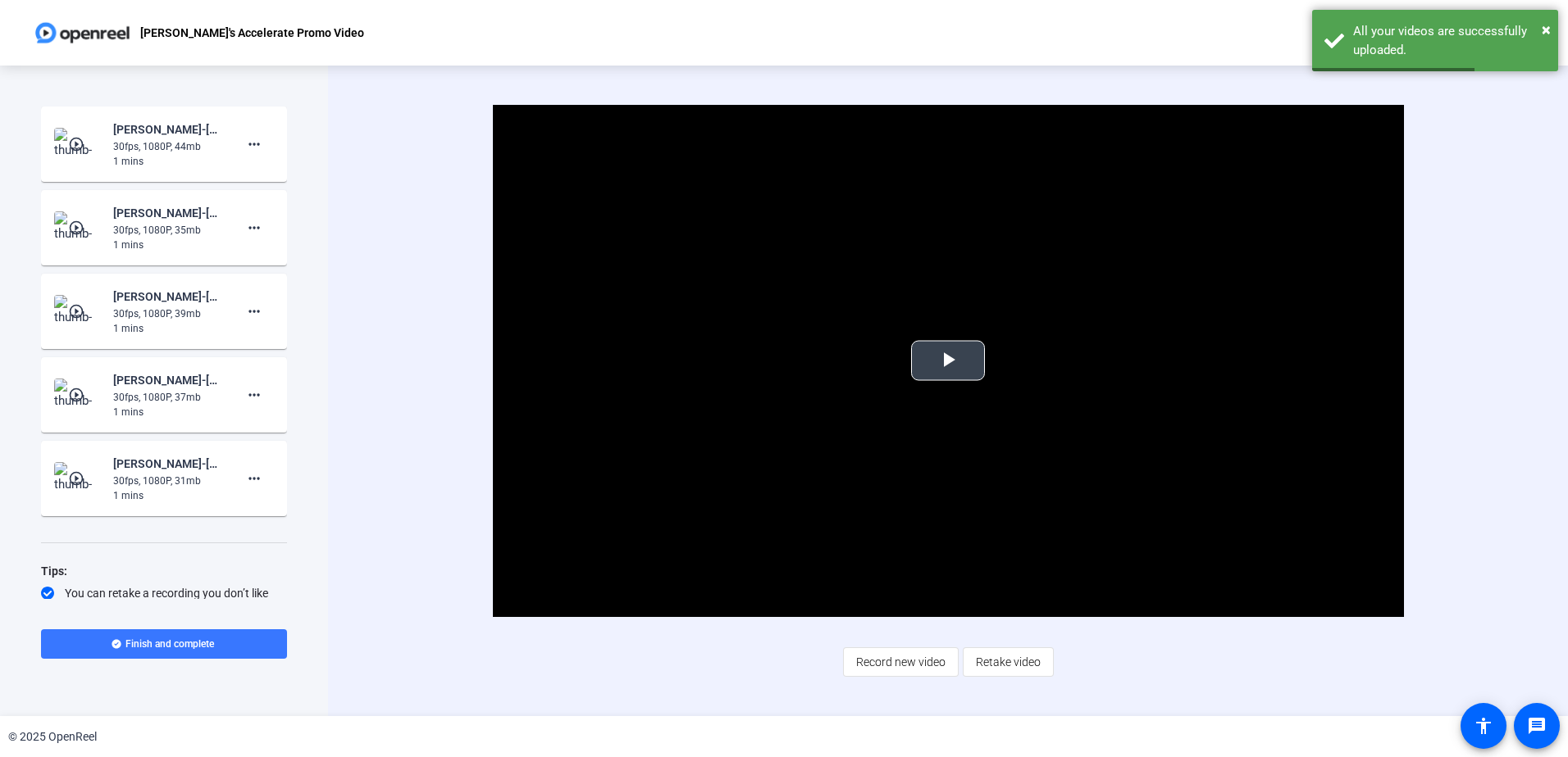
click at [948, 361] on span "Video Player" at bounding box center [948, 361] width 0 height 0
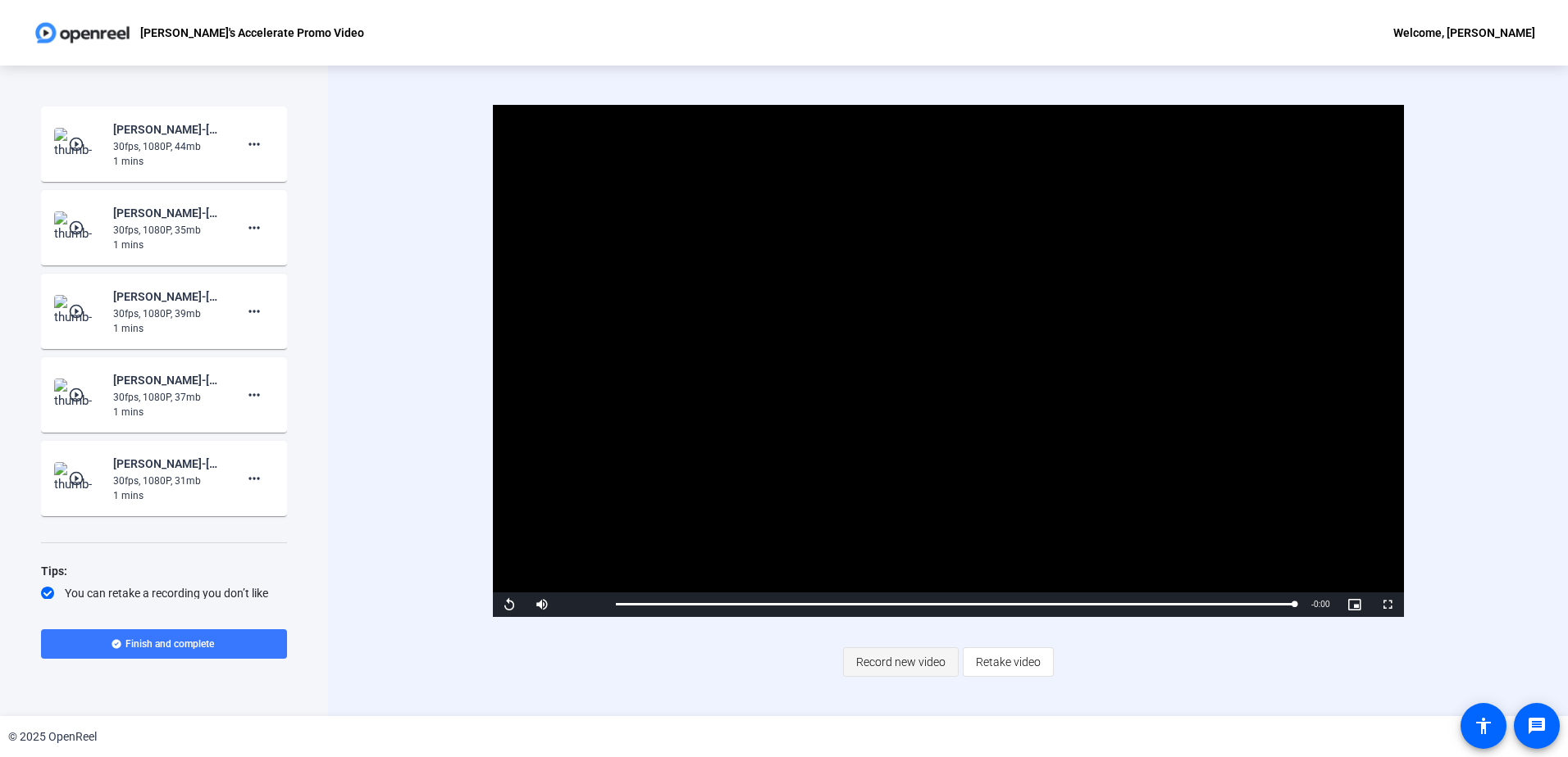
click at [909, 669] on span "Record new video" at bounding box center [901, 662] width 89 height 32
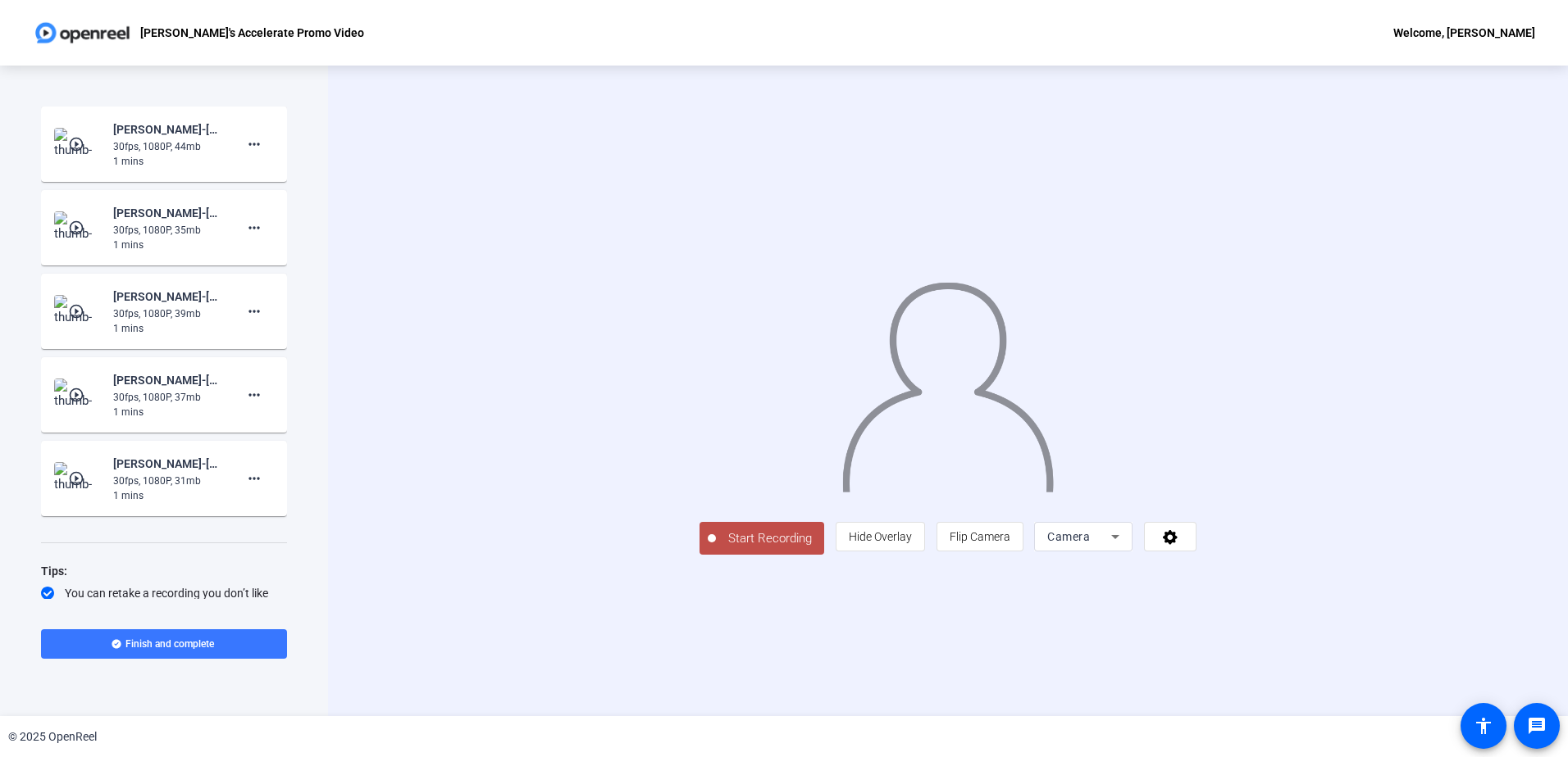
click at [716, 548] on span "Start Recording" at bounding box center [770, 538] width 108 height 19
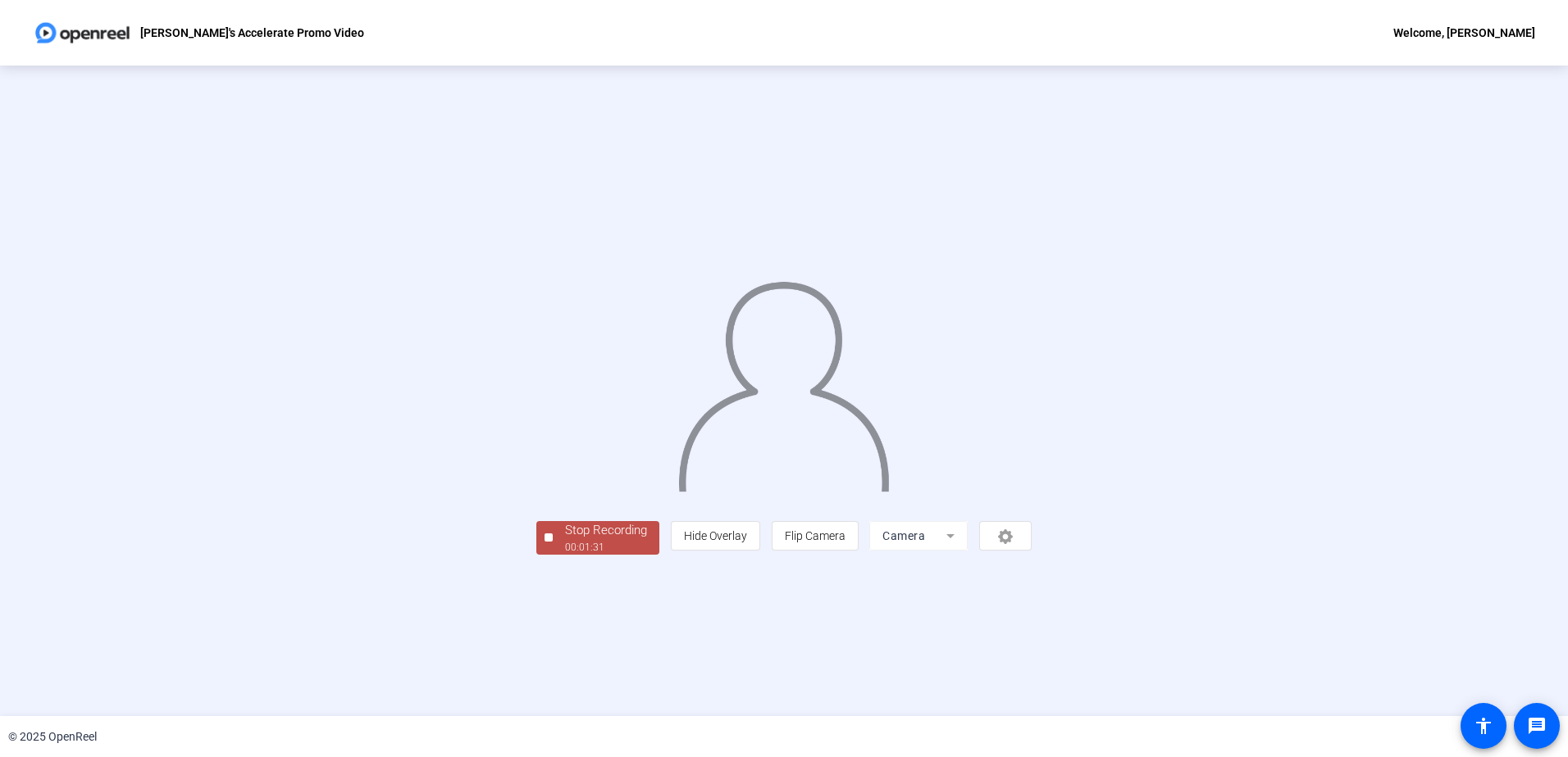
click at [565, 540] on div "Stop Recording" at bounding box center [605, 530] width 82 height 19
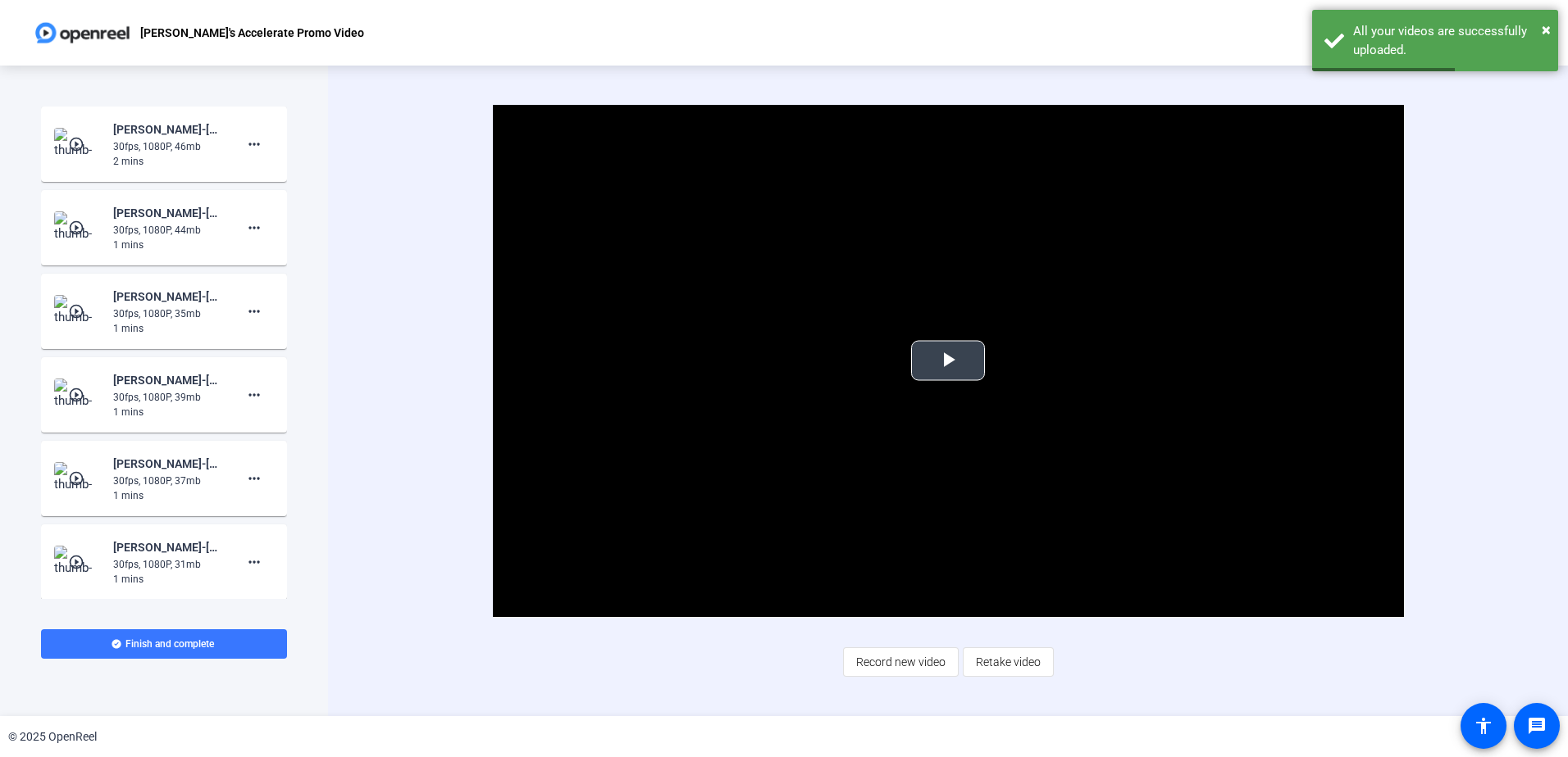
click at [948, 361] on span "Video Player" at bounding box center [948, 361] width 0 height 0
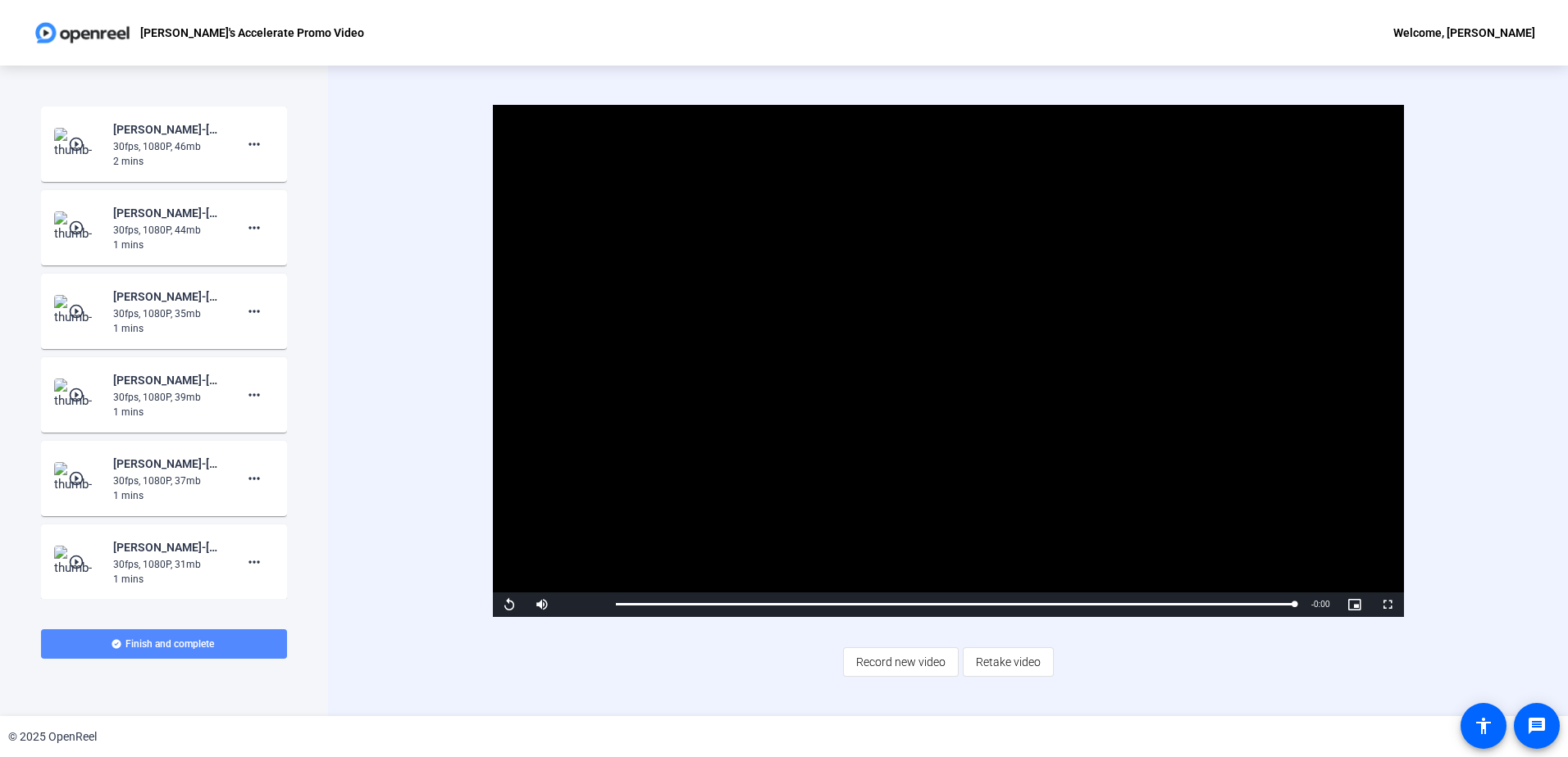
click at [210, 649] on span "Finish and complete" at bounding box center [169, 644] width 88 height 14
